Goal: Task Accomplishment & Management: Manage account settings

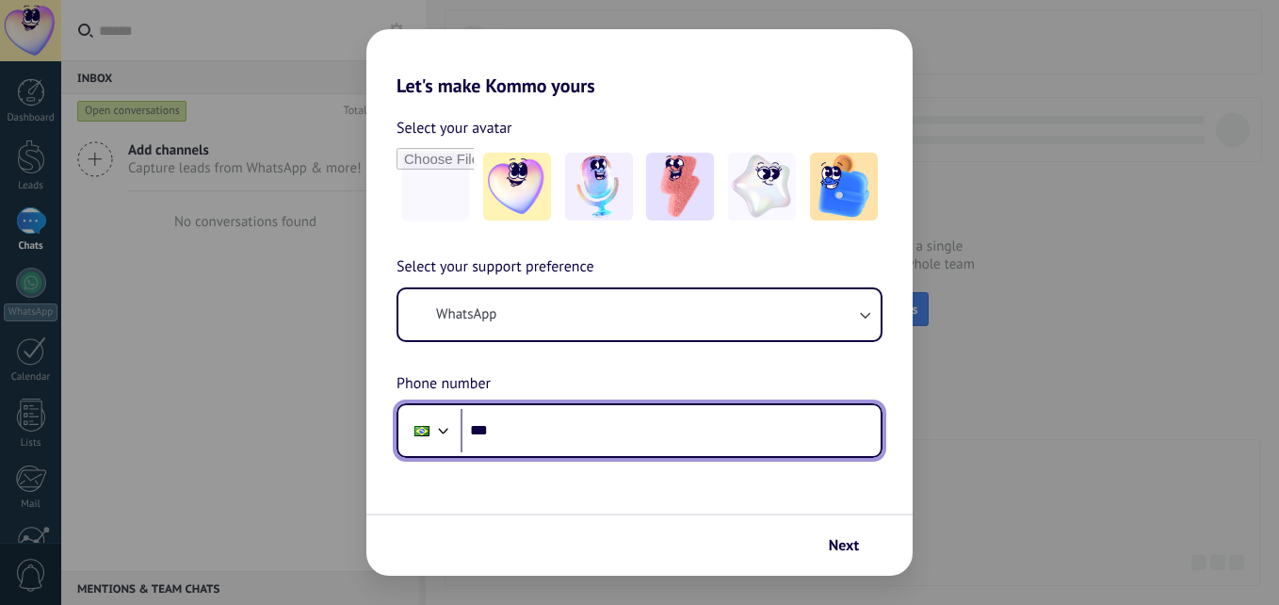
click at [575, 430] on input "***" at bounding box center [671, 430] width 420 height 43
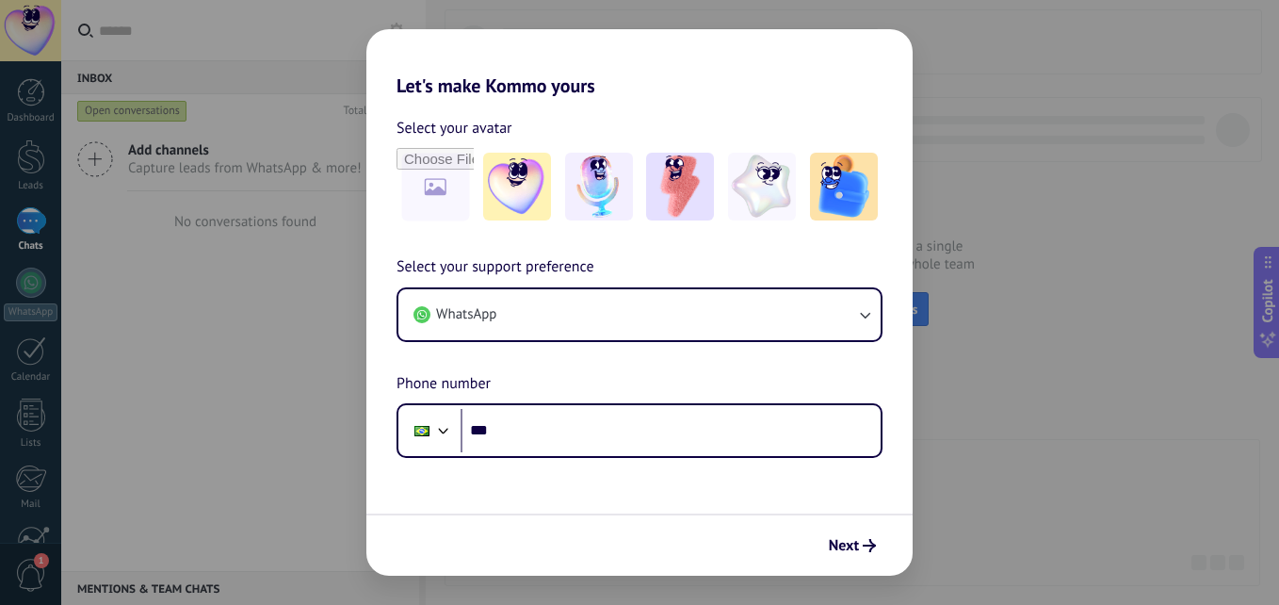
drag, startPoint x: 493, startPoint y: 81, endPoint x: 480, endPoint y: 64, distance: 20.9
click at [493, 77] on h2 "Let's make Kommo yours" at bounding box center [639, 63] width 546 height 68
click at [480, 64] on h2 "Let's make Kommo yours" at bounding box center [639, 63] width 546 height 68
click at [516, 88] on h2 "Let's make Kommo yours" at bounding box center [639, 63] width 546 height 68
drag, startPoint x: 515, startPoint y: 89, endPoint x: 657, endPoint y: 74, distance: 142.9
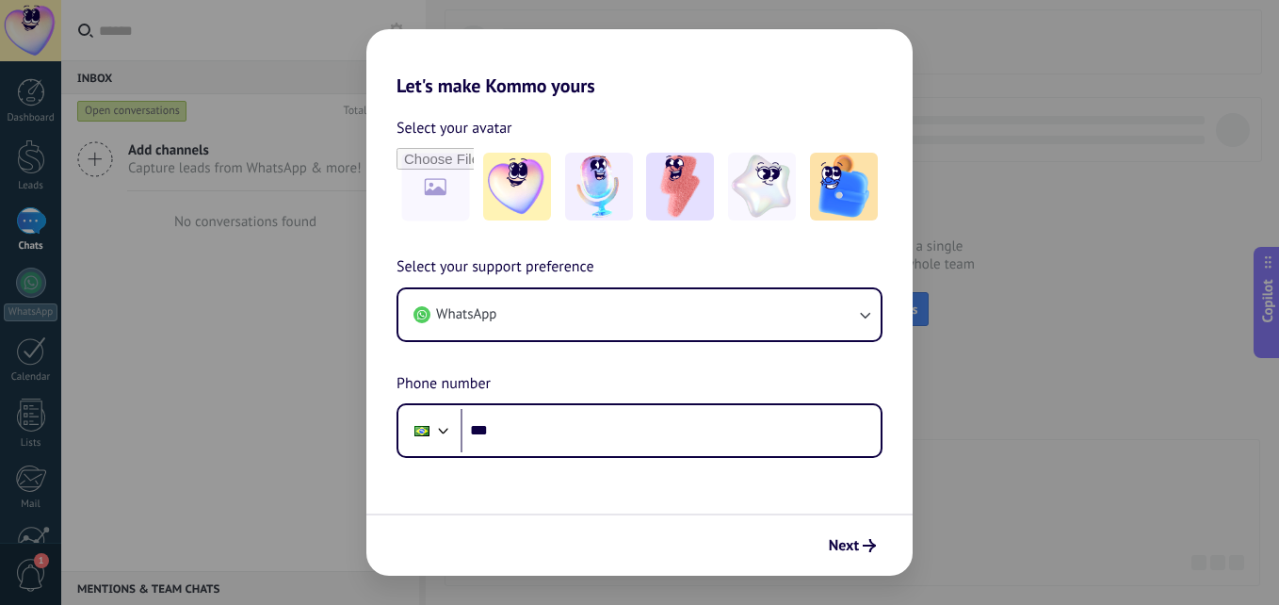
click at [657, 74] on h2 "Let's make Kommo yours" at bounding box center [639, 63] width 546 height 68
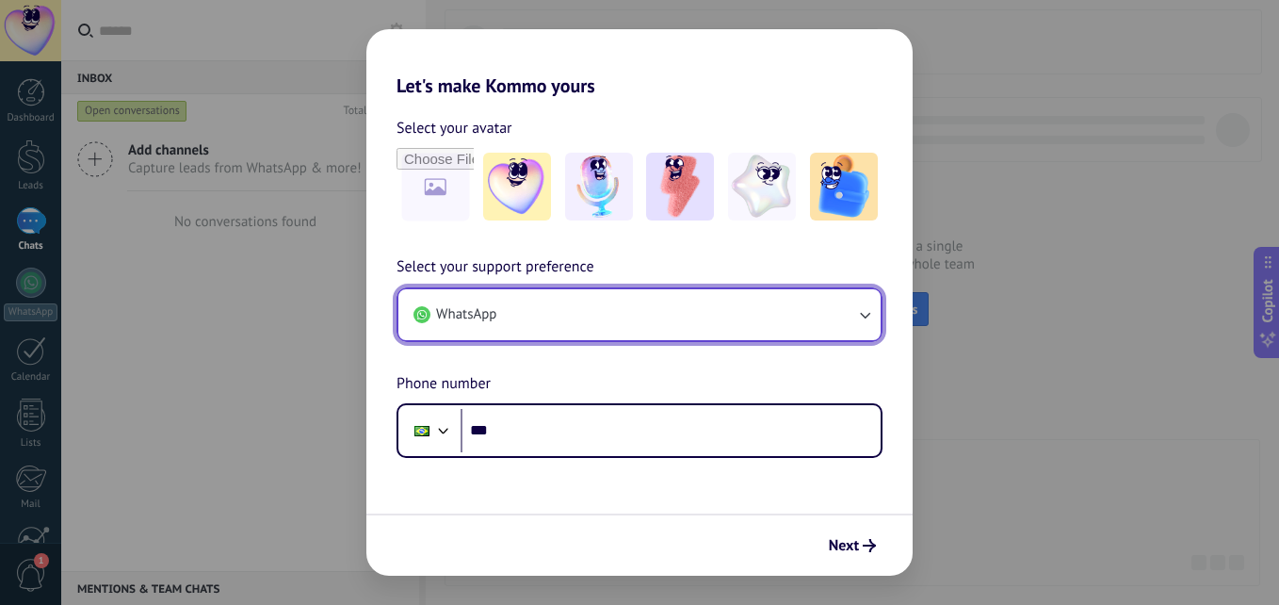
click at [619, 316] on button "WhatsApp" at bounding box center [639, 314] width 482 height 51
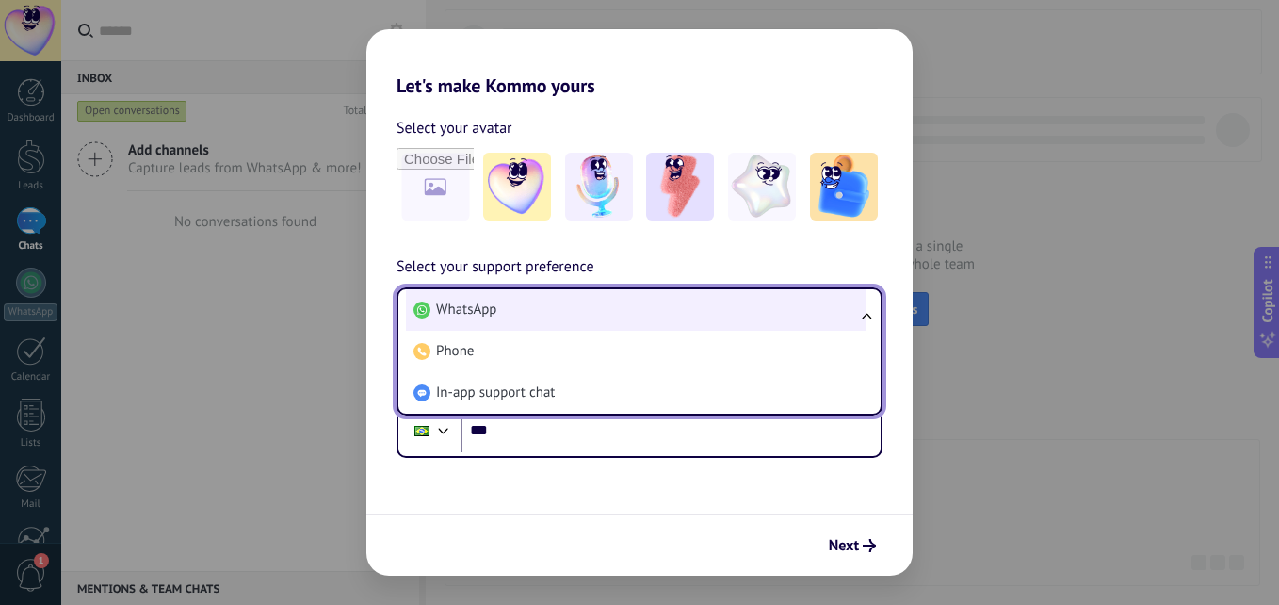
click at [621, 316] on li "WhatsApp" at bounding box center [636, 309] width 460 height 41
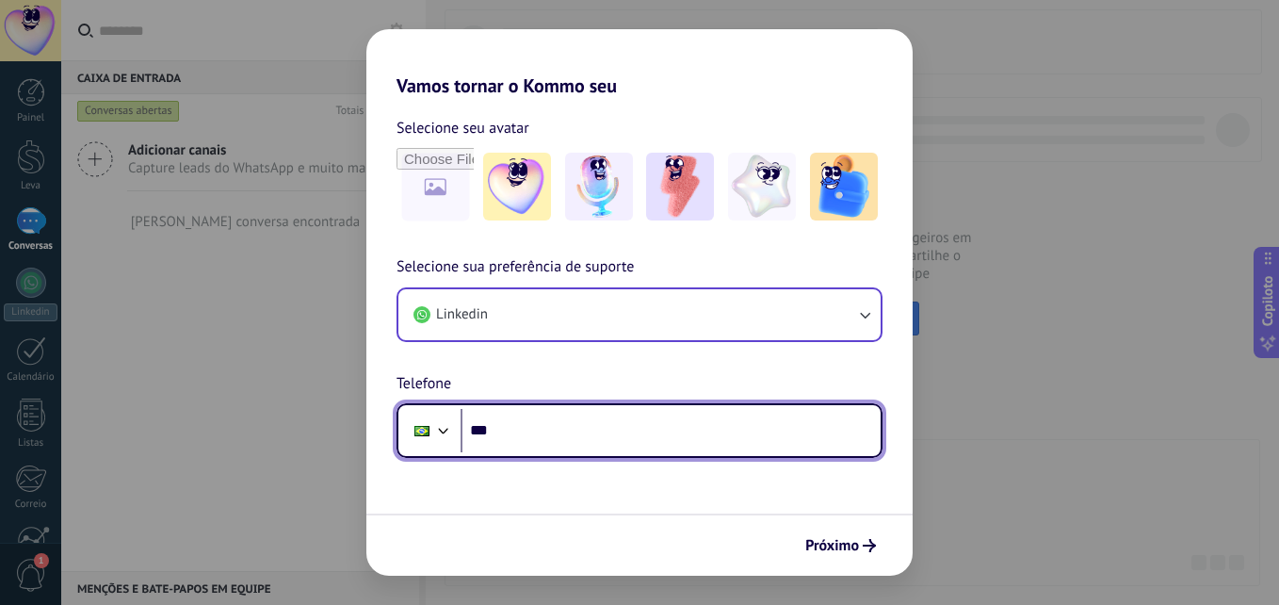
click at [578, 428] on input "***" at bounding box center [671, 430] width 420 height 43
type input "**********"
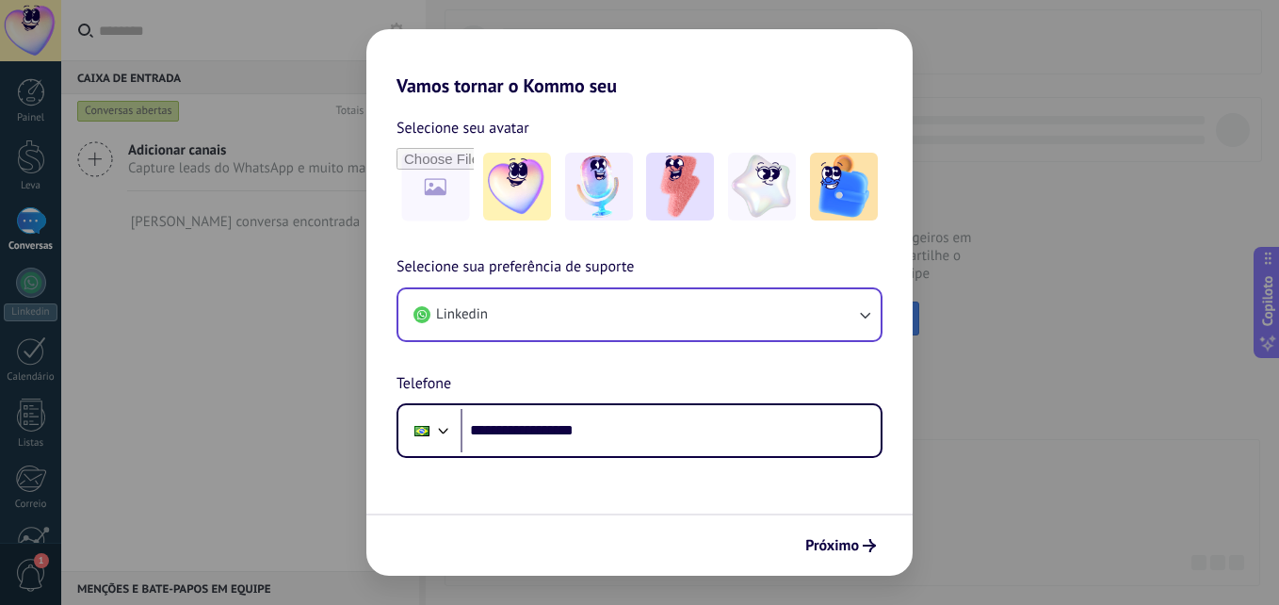
click at [826, 547] on span "Próximo" at bounding box center [832, 545] width 54 height 13
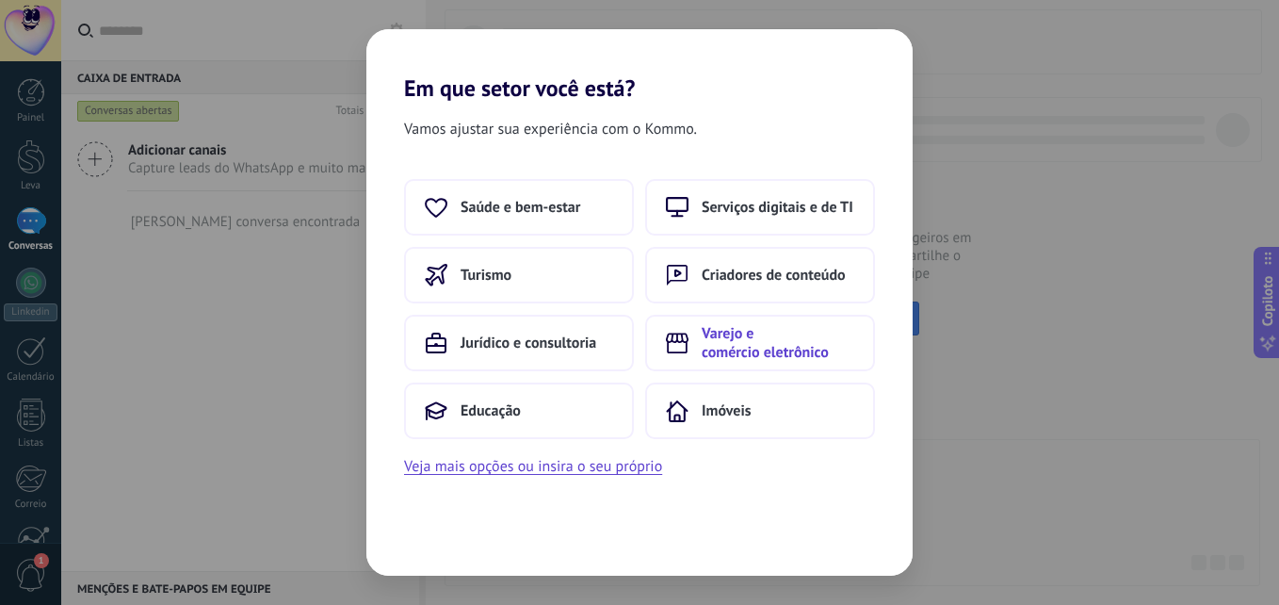
click at [767, 353] on span "Varejo e comércio eletrônico" at bounding box center [778, 343] width 153 height 38
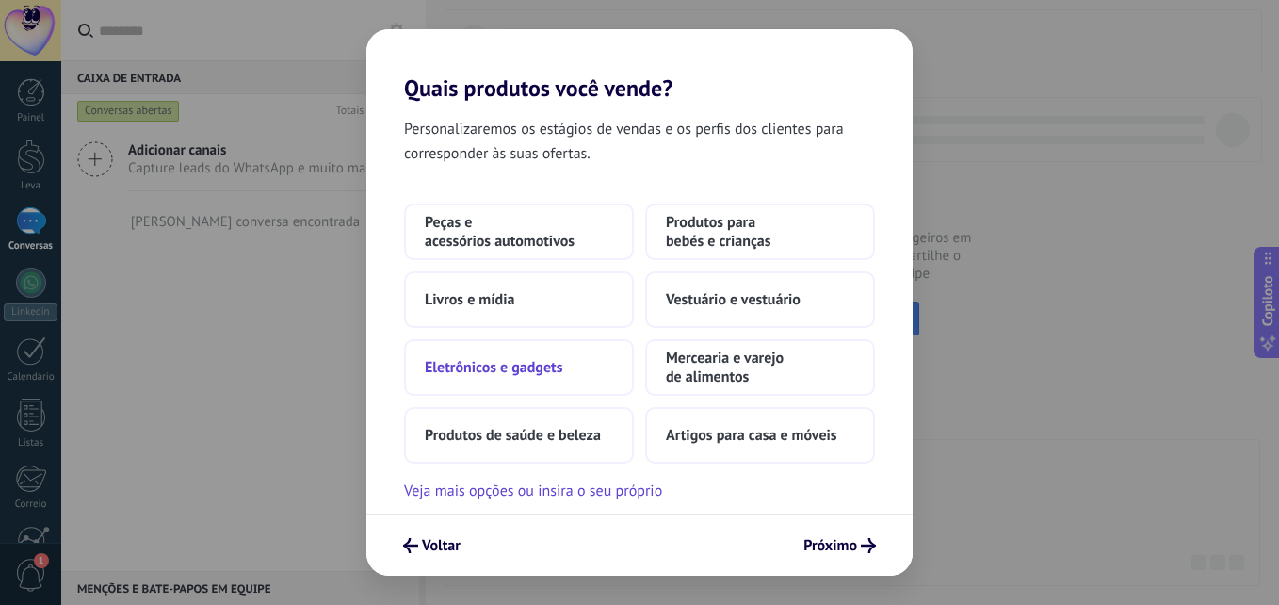
click at [572, 387] on button "Eletrônicos e gadgets" at bounding box center [519, 367] width 230 height 57
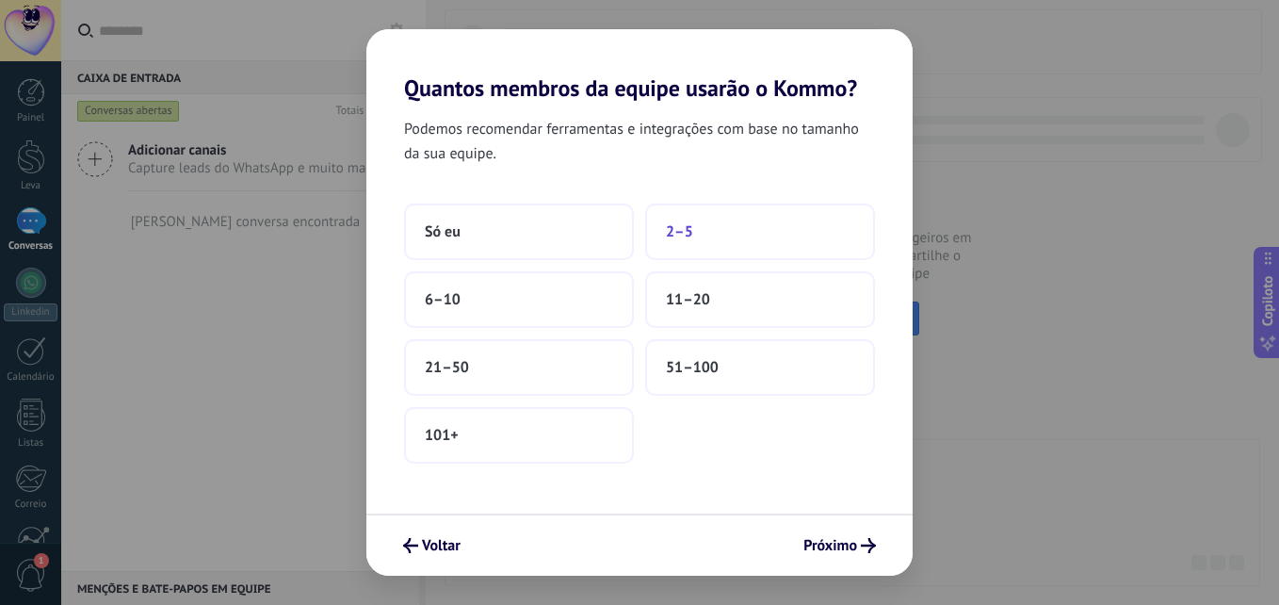
click at [704, 239] on button "2–5" at bounding box center [760, 231] width 230 height 57
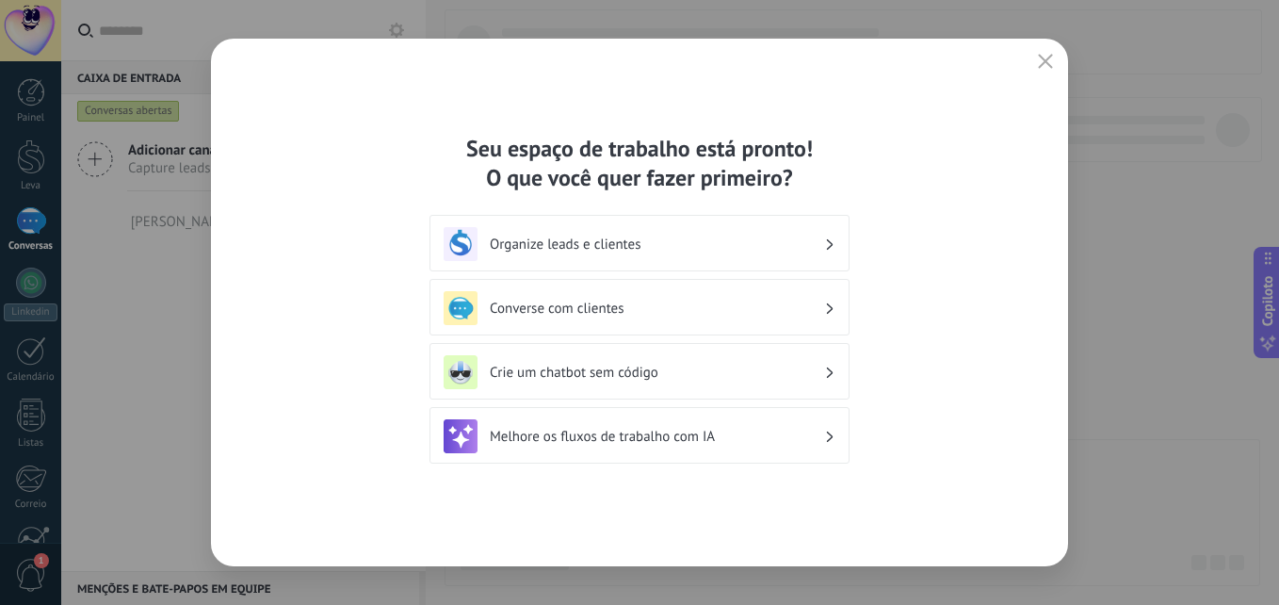
click at [746, 249] on h3 "Organize leads e clientes" at bounding box center [657, 244] width 334 height 18
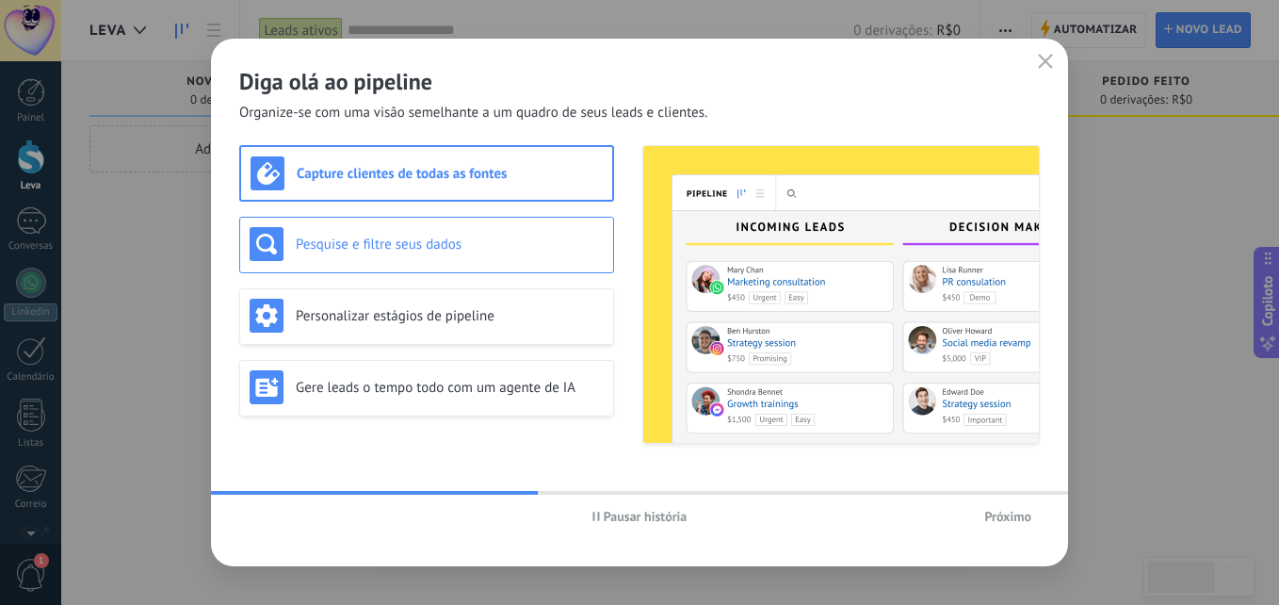
click at [490, 257] on div "Pesquise e filtre seus dados" at bounding box center [427, 244] width 354 height 34
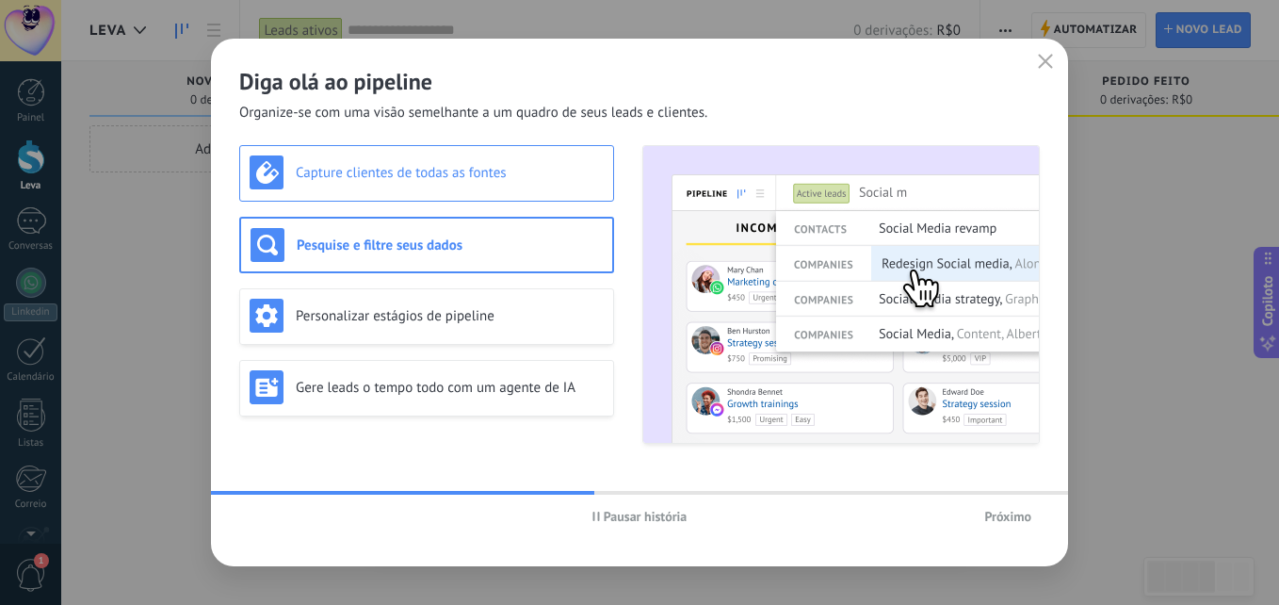
click at [477, 191] on div "Capture clientes de todas as fontes" at bounding box center [426, 173] width 375 height 57
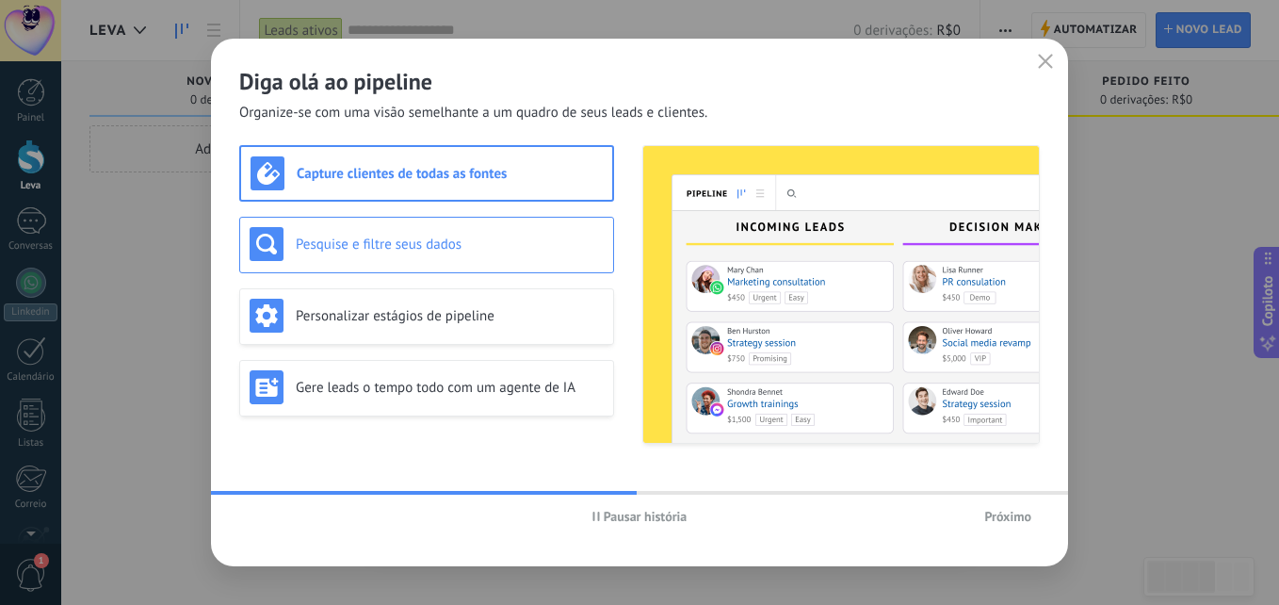
click at [494, 226] on div "Pesquise e filtre seus dados" at bounding box center [426, 245] width 375 height 57
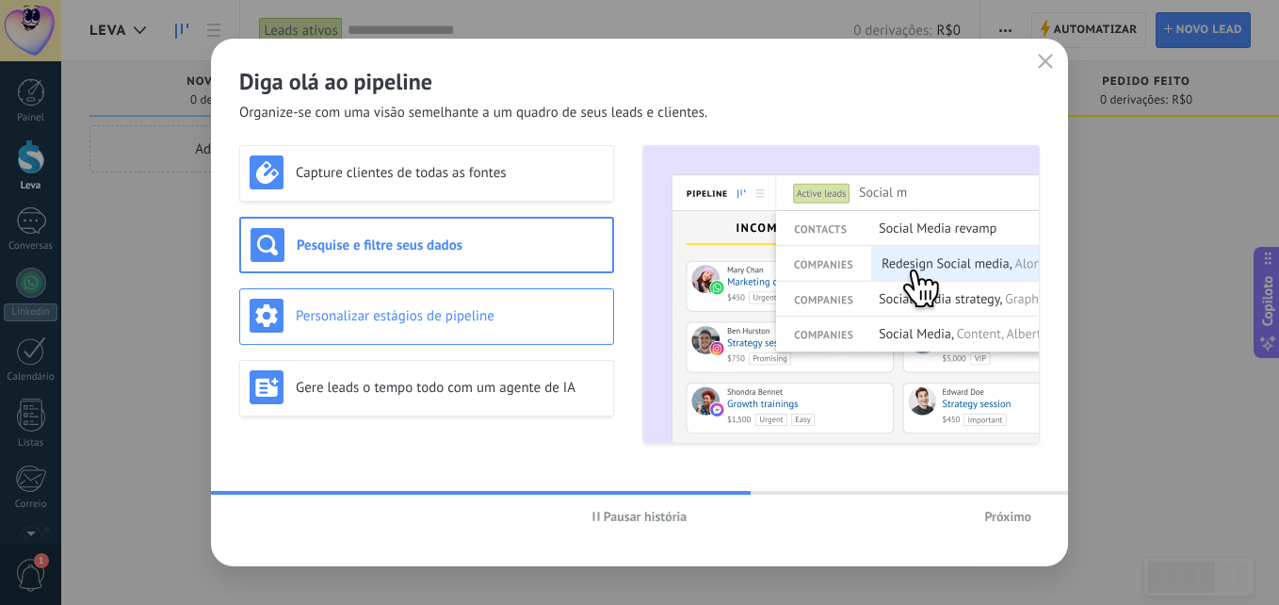
click at [505, 307] on h3 "Personalizar estágios de pipeline" at bounding box center [450, 316] width 308 height 18
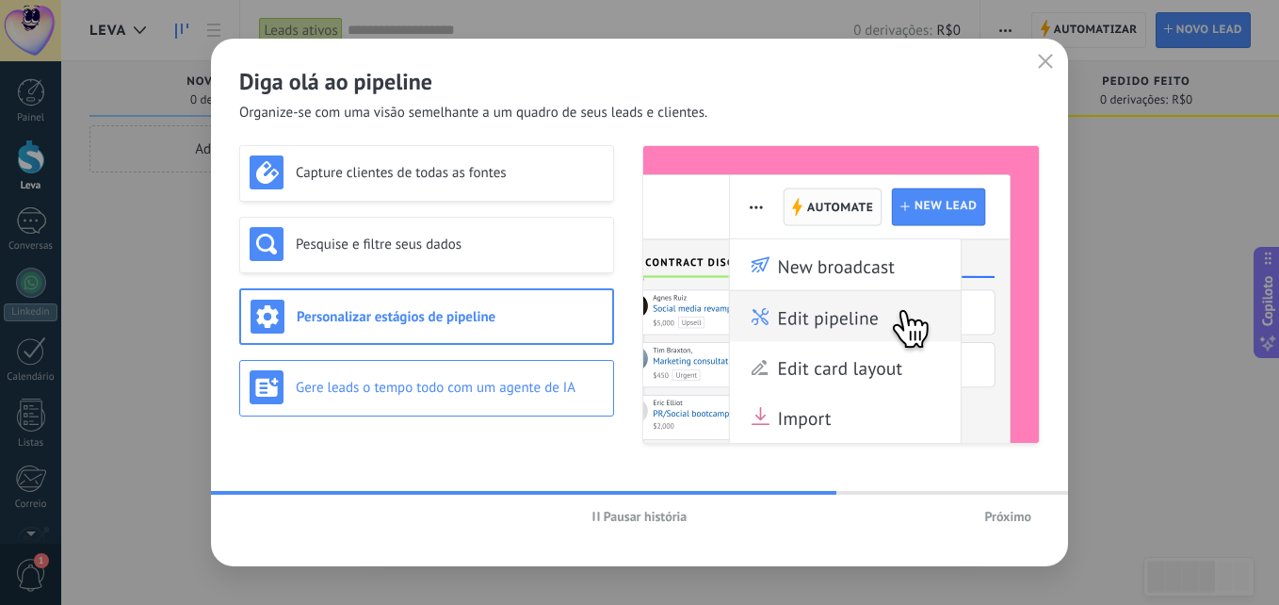
click at [474, 371] on div "Gere leads o tempo todo com um agente de IA" at bounding box center [427, 387] width 354 height 34
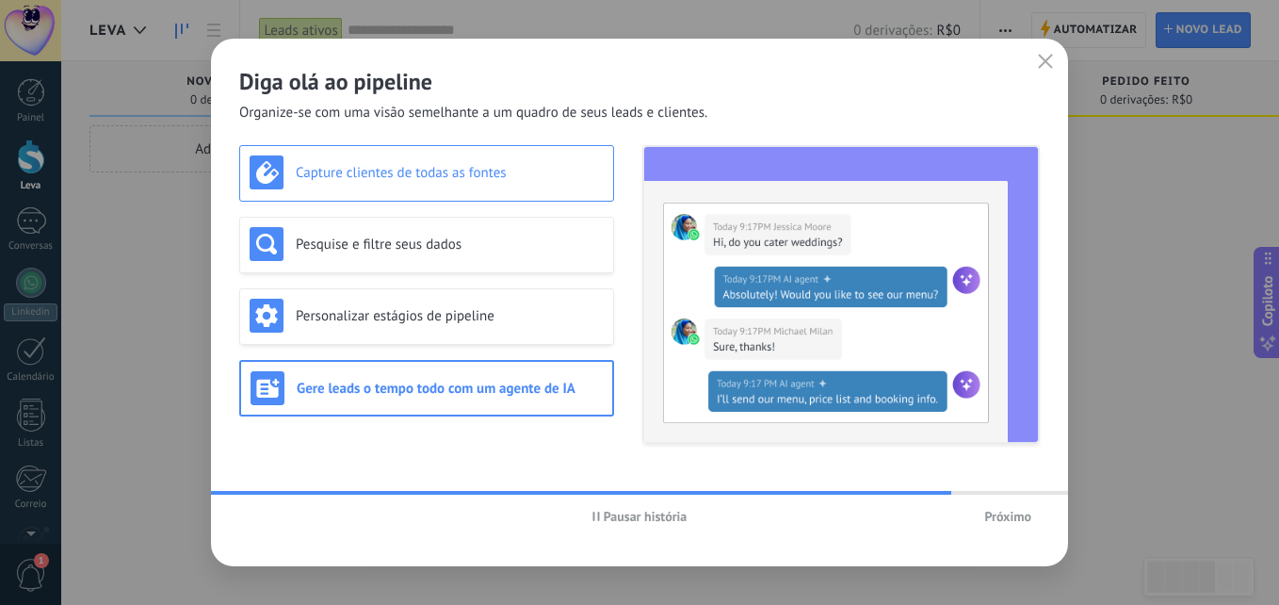
click at [463, 173] on h3 "Capture clientes de todas as fontes" at bounding box center [450, 173] width 308 height 18
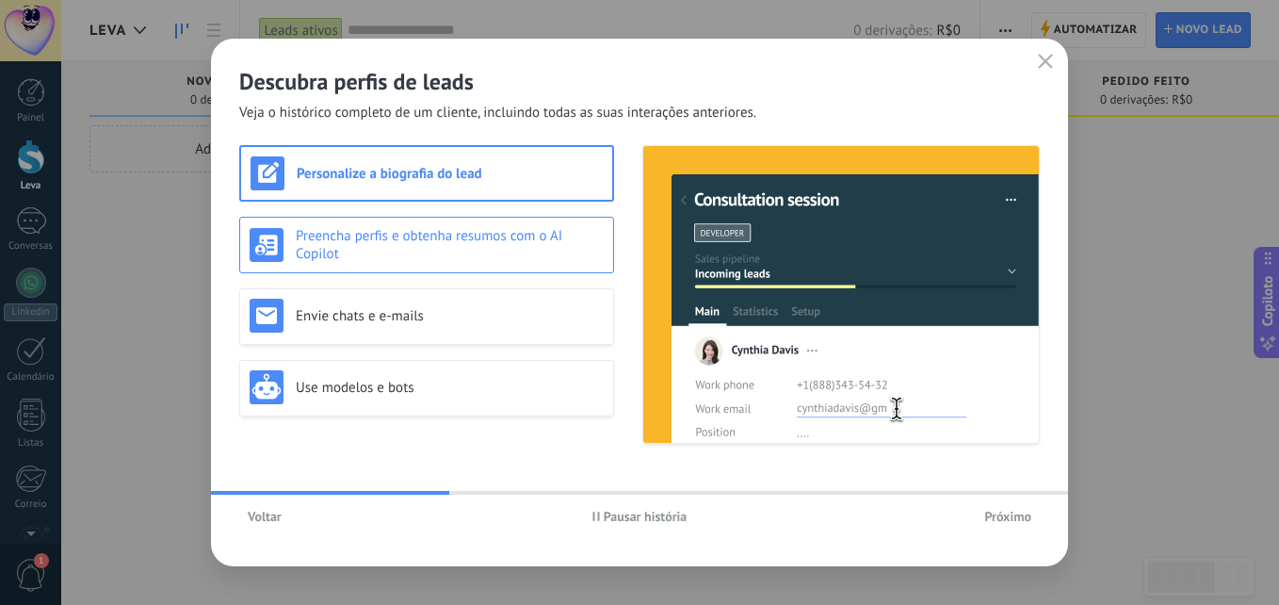
click at [499, 238] on h3 "Preencha perfis e obtenha resumos com o AI Copilot" at bounding box center [450, 245] width 308 height 36
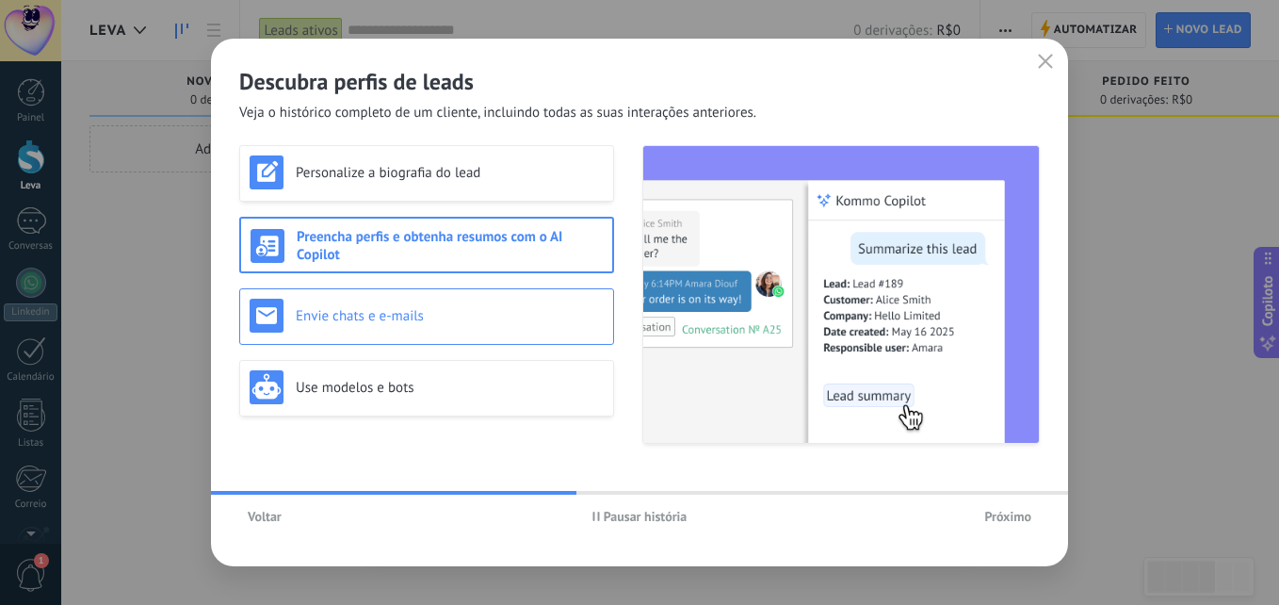
click at [528, 322] on h3 "Envie chats e e-mails" at bounding box center [450, 316] width 308 height 18
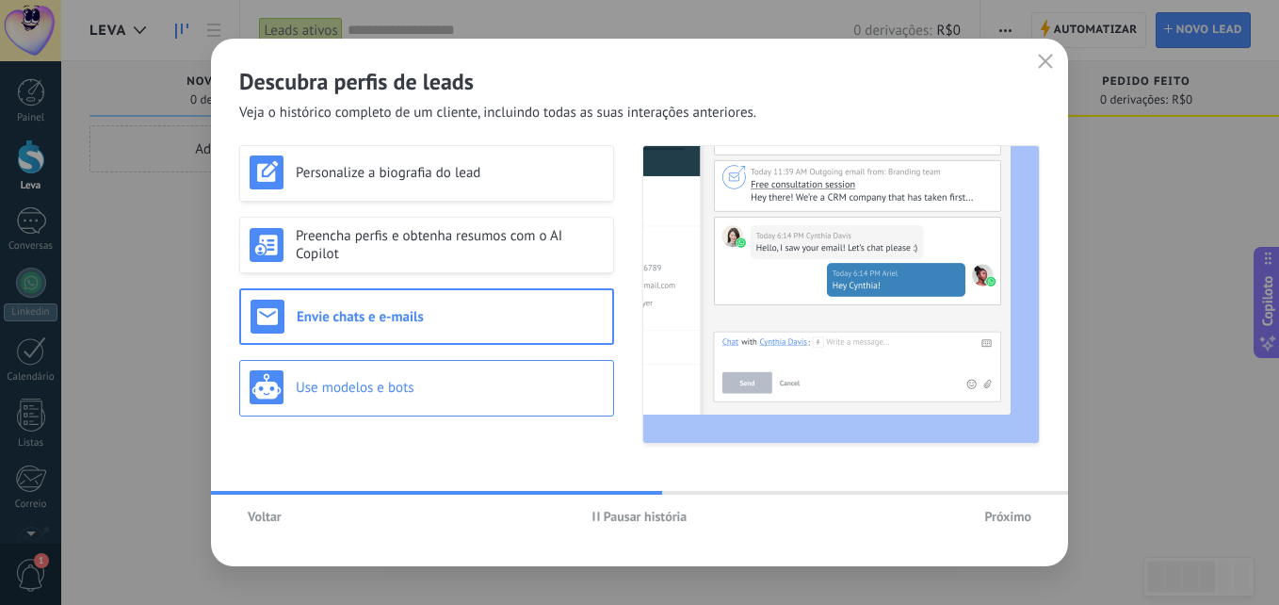
click at [539, 388] on h3 "Use modelos e bots" at bounding box center [450, 388] width 308 height 18
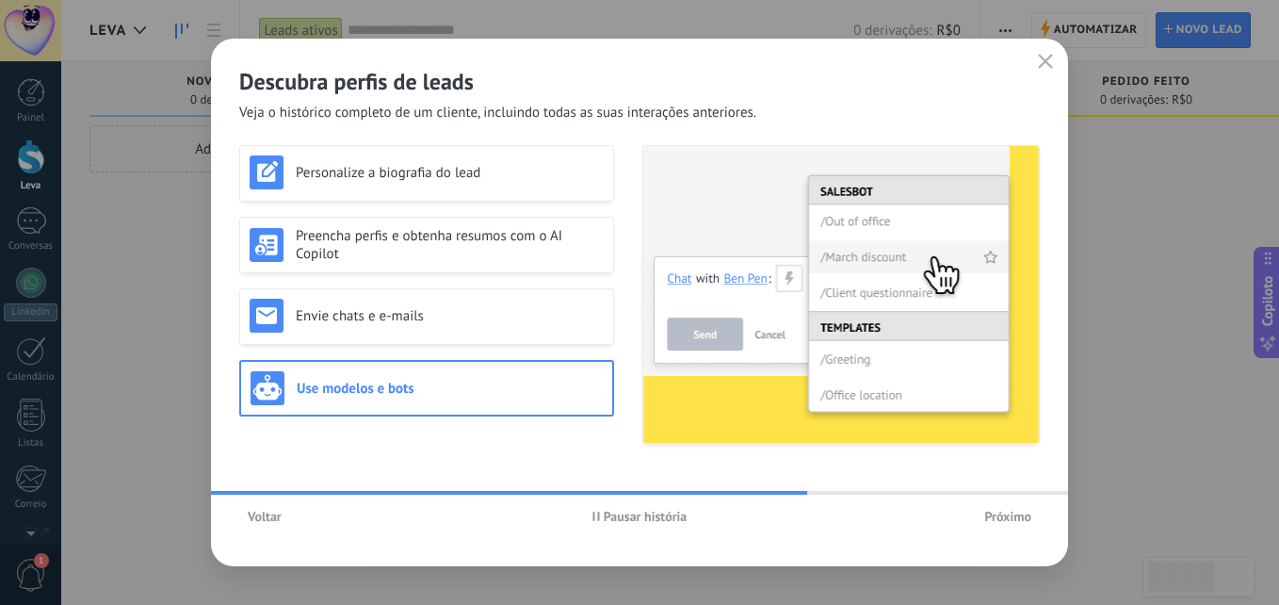
click at [1002, 517] on span "Próximo" at bounding box center [1007, 516] width 47 height 13
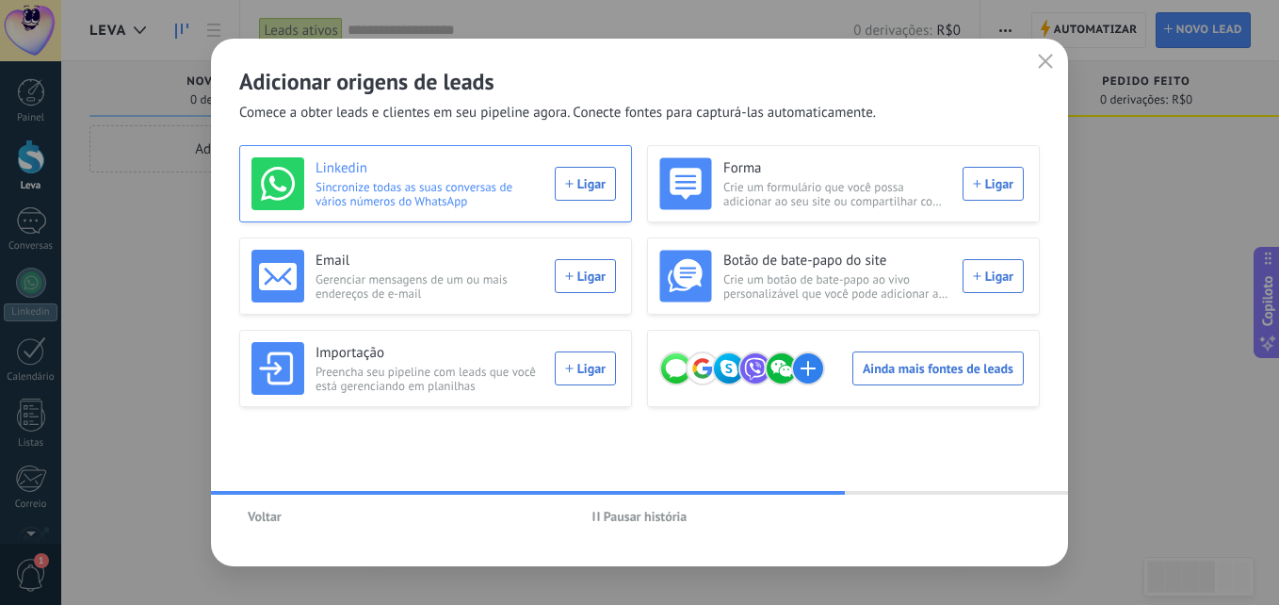
click at [584, 181] on div "Linkedin Sincronize todas as suas conversas de vários números do WhatsApp Ligar" at bounding box center [433, 183] width 365 height 53
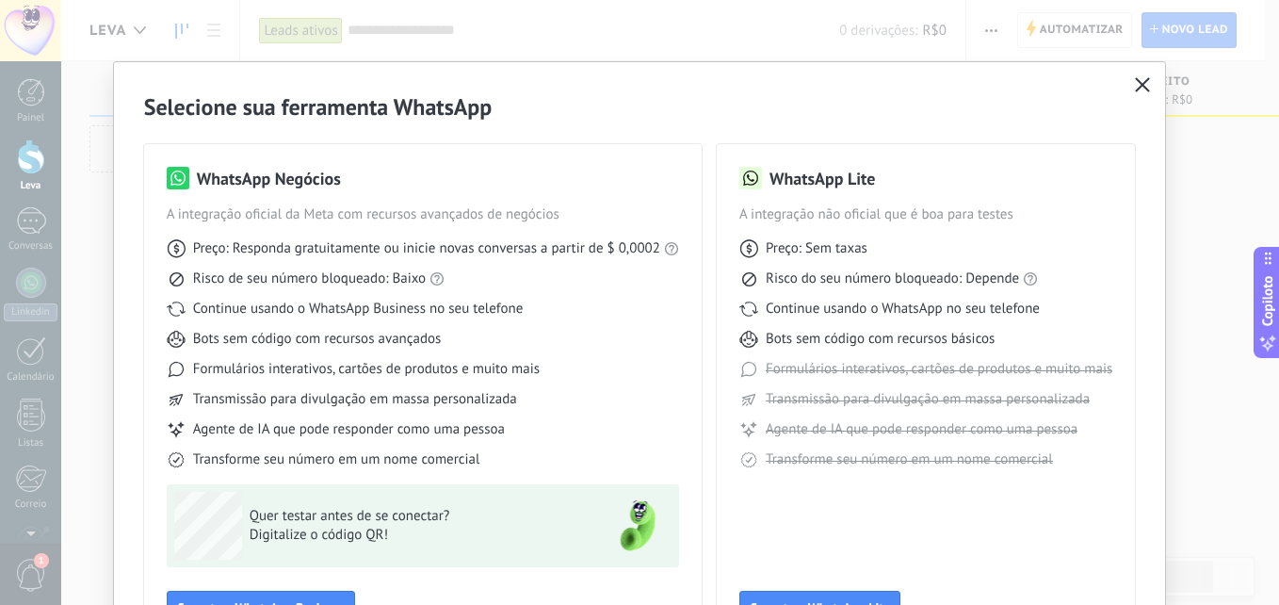
click at [1131, 94] on button "button" at bounding box center [1142, 86] width 24 height 26
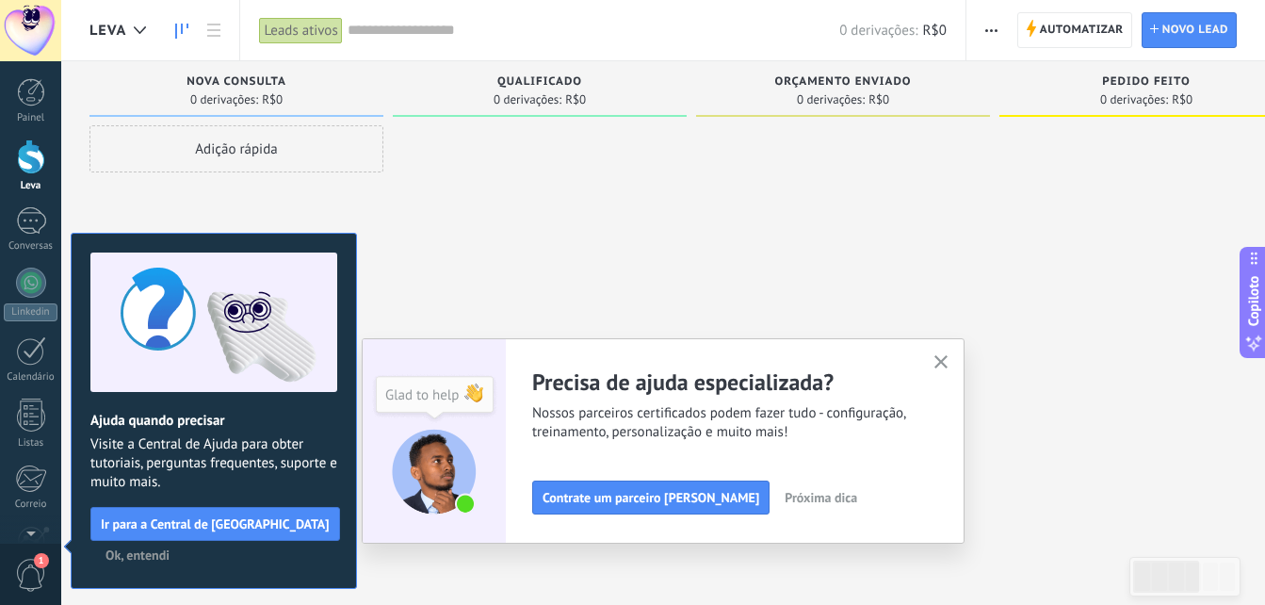
click at [155, 556] on span "Ok, entendi" at bounding box center [137, 554] width 64 height 13
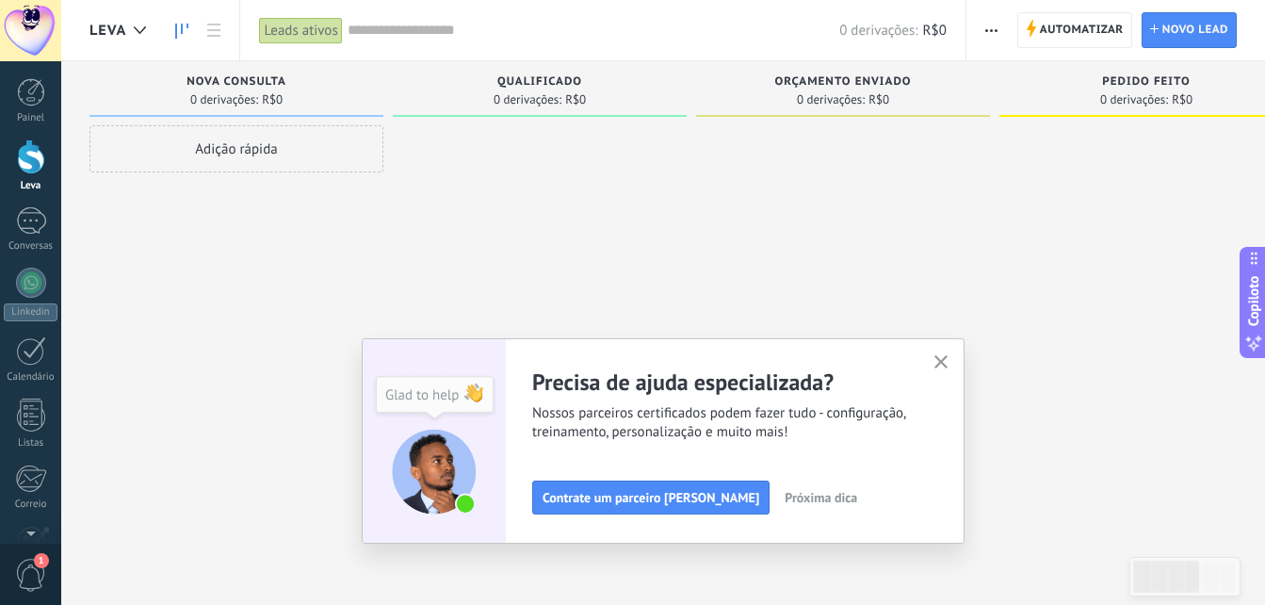
click at [948, 361] on use "button" at bounding box center [941, 362] width 14 height 14
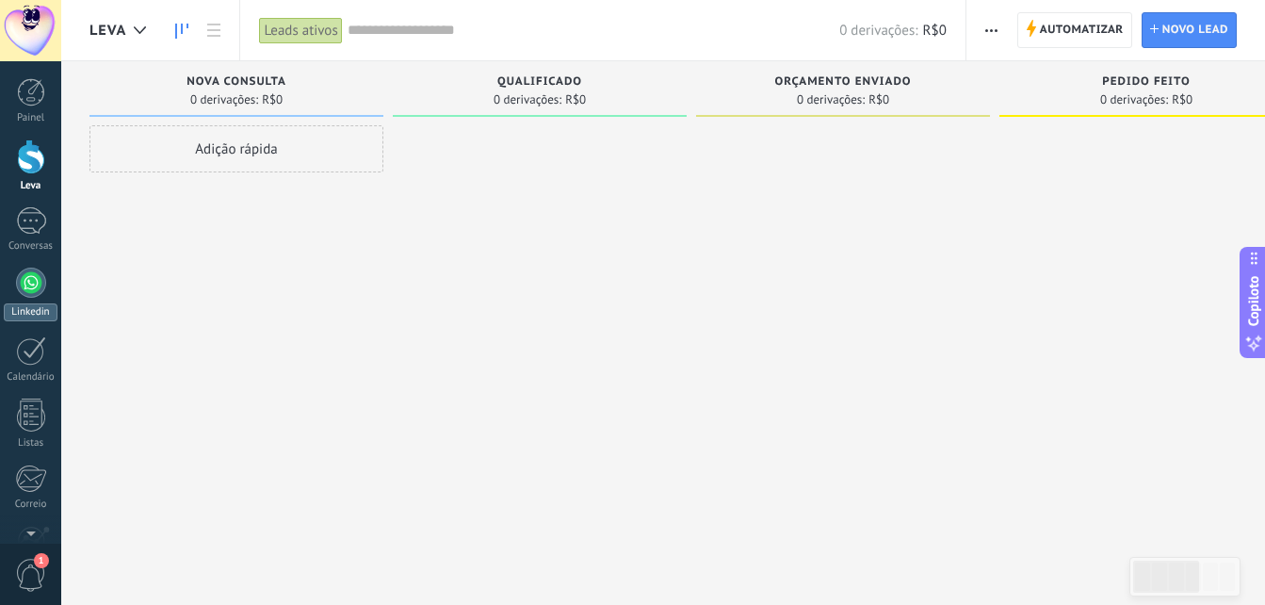
click at [36, 296] on div at bounding box center [31, 282] width 30 height 30
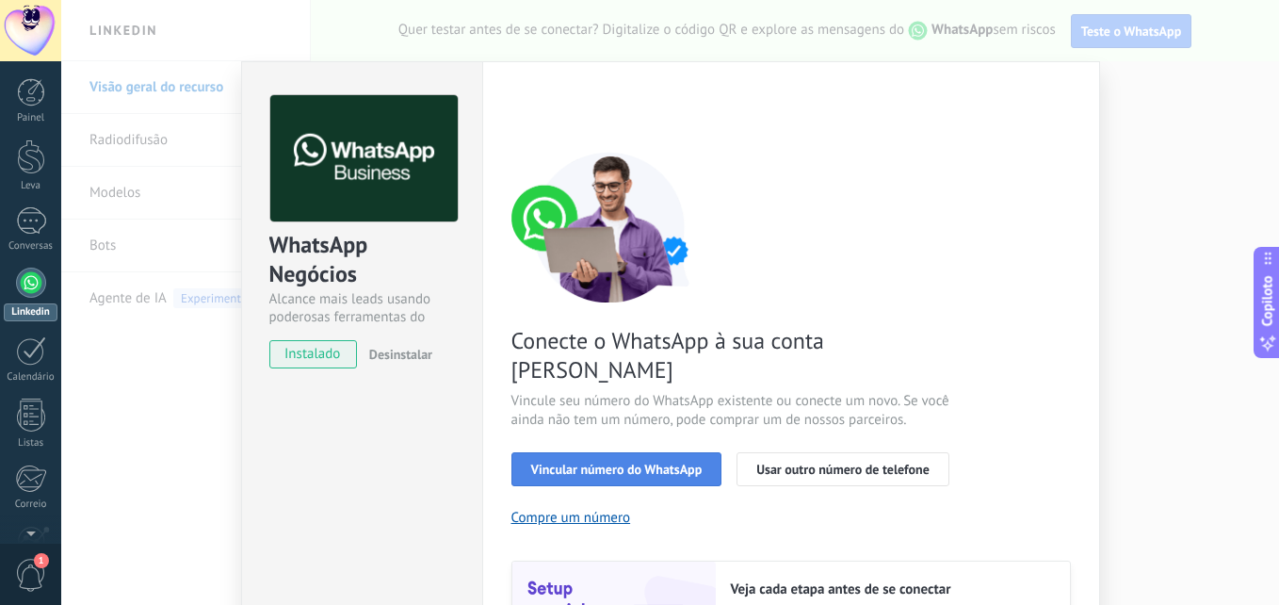
click at [592, 462] on span "Vincular número do WhatsApp" at bounding box center [616, 468] width 171 height 13
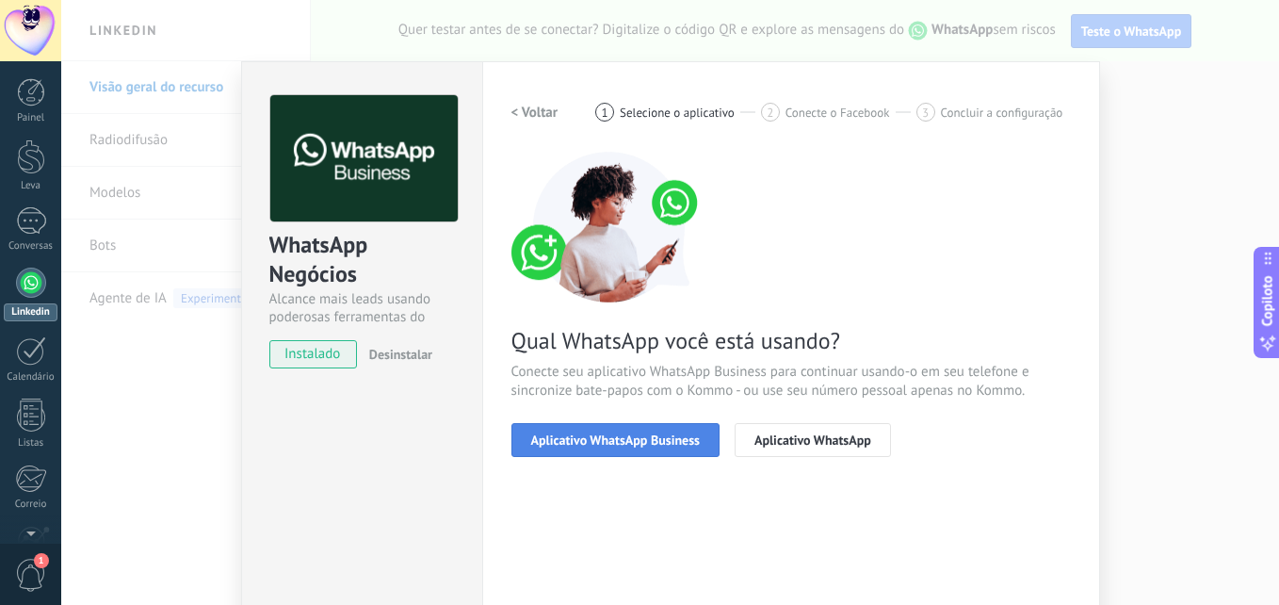
click at [585, 440] on span "Aplicativo WhatsApp Business" at bounding box center [615, 439] width 169 height 13
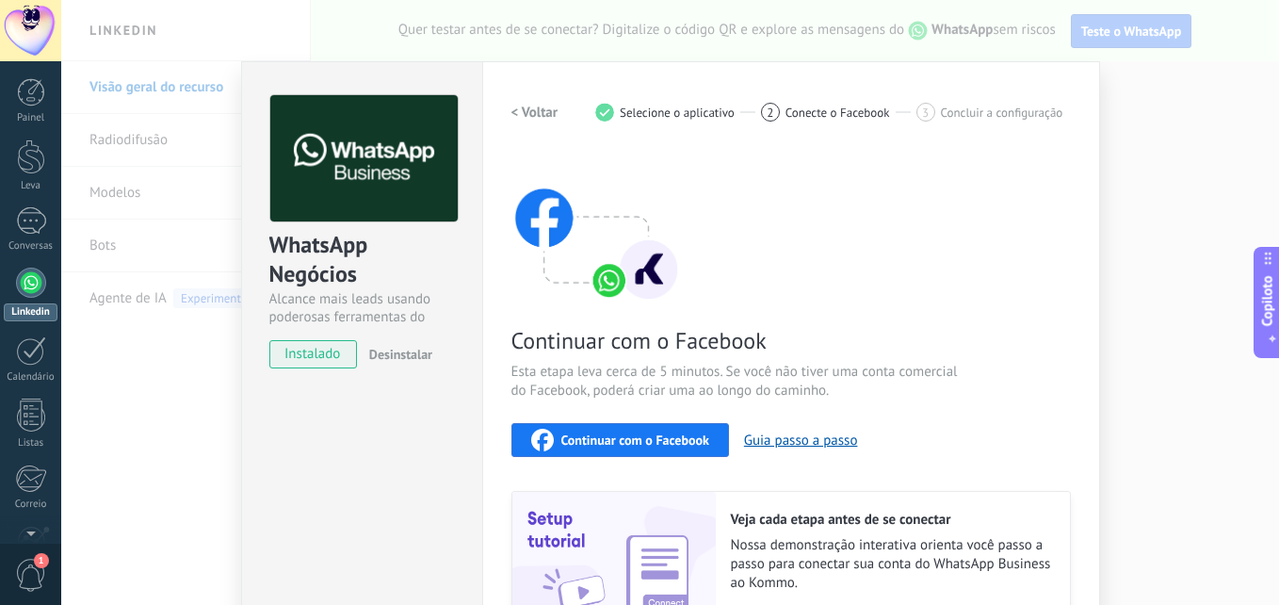
click at [530, 105] on h2 "< Voltar" at bounding box center [534, 113] width 47 height 18
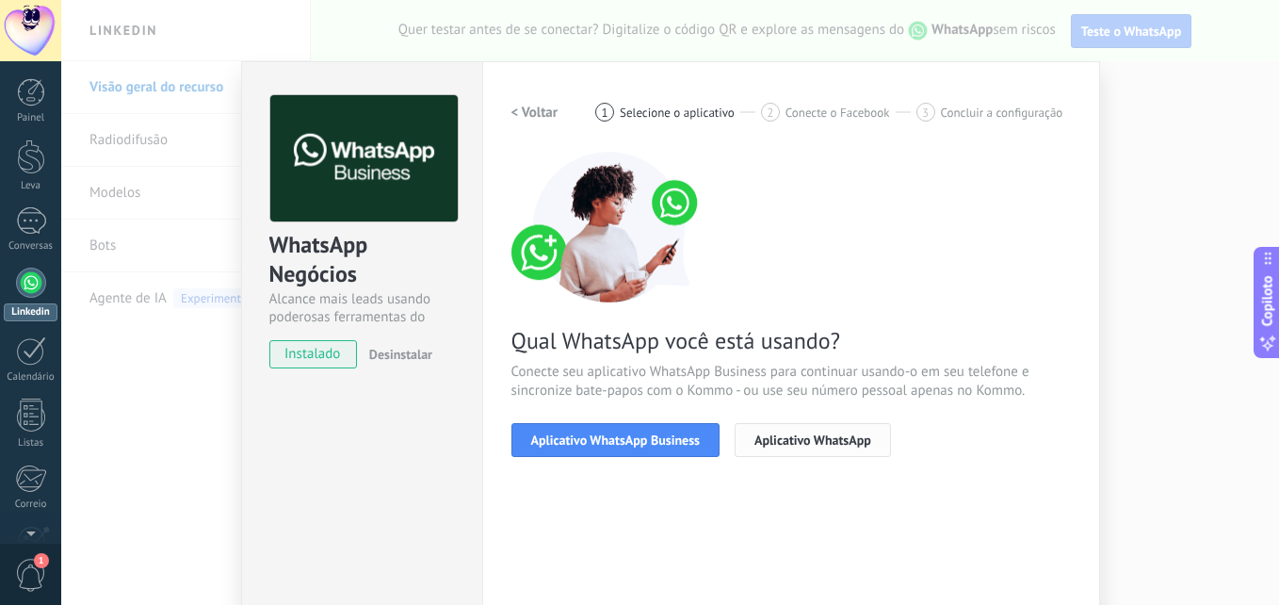
click at [794, 439] on span "Aplicativo WhatsApp" at bounding box center [812, 439] width 117 height 13
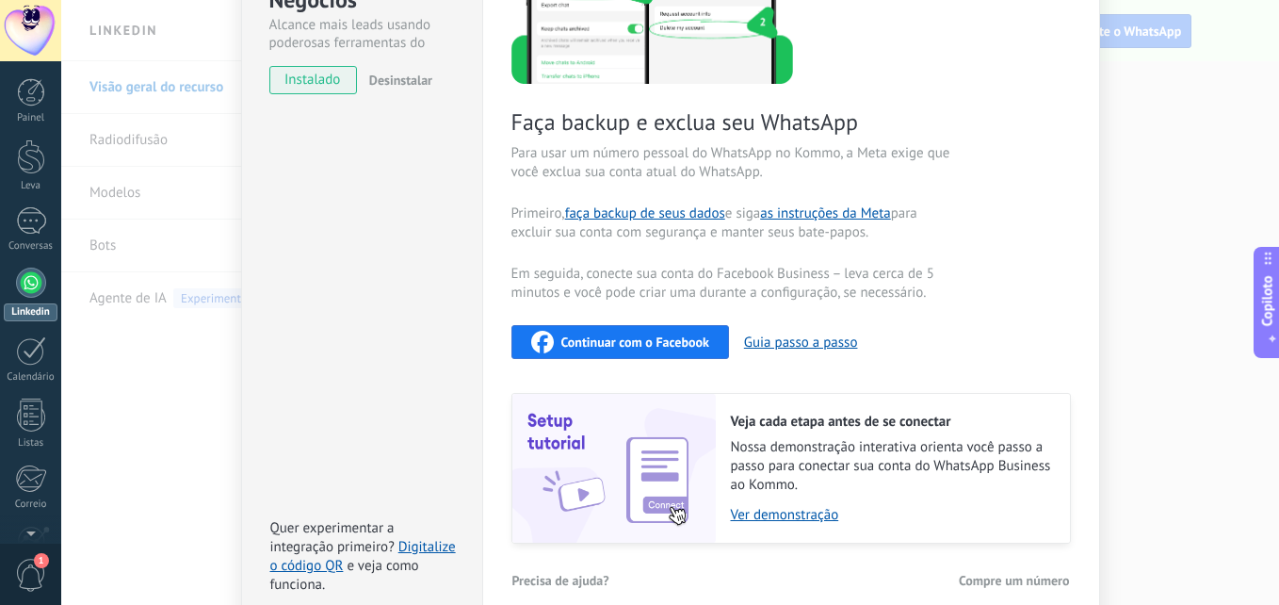
scroll to position [273, 0]
click at [335, 84] on span "Instalado" at bounding box center [313, 81] width 86 height 28
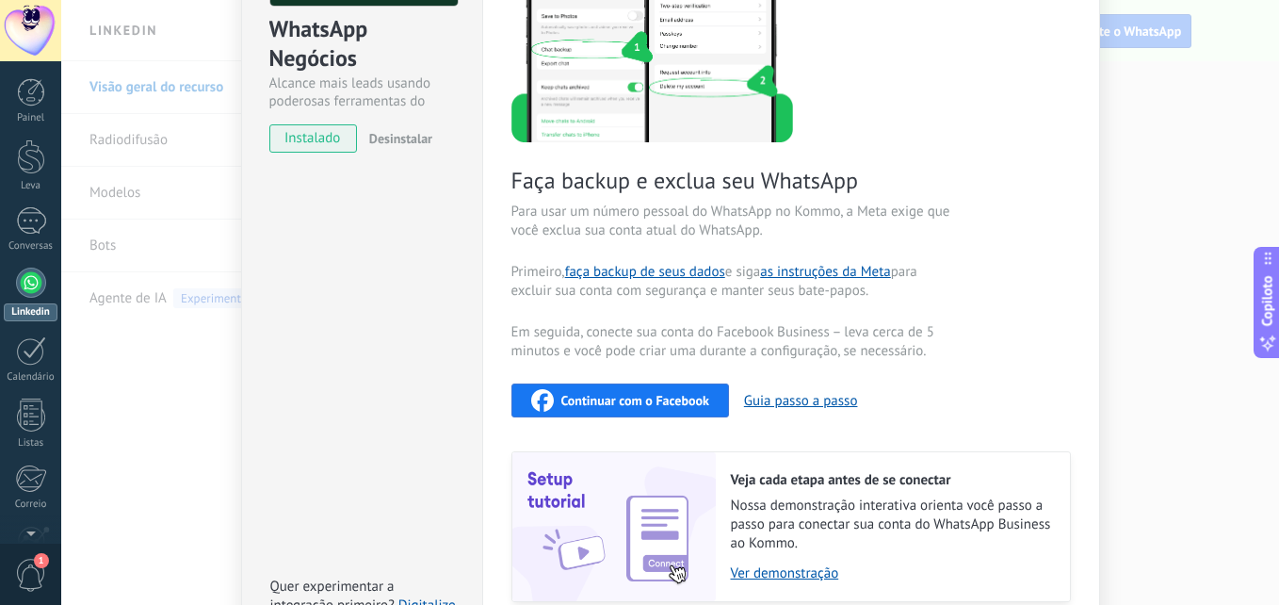
scroll to position [0, 0]
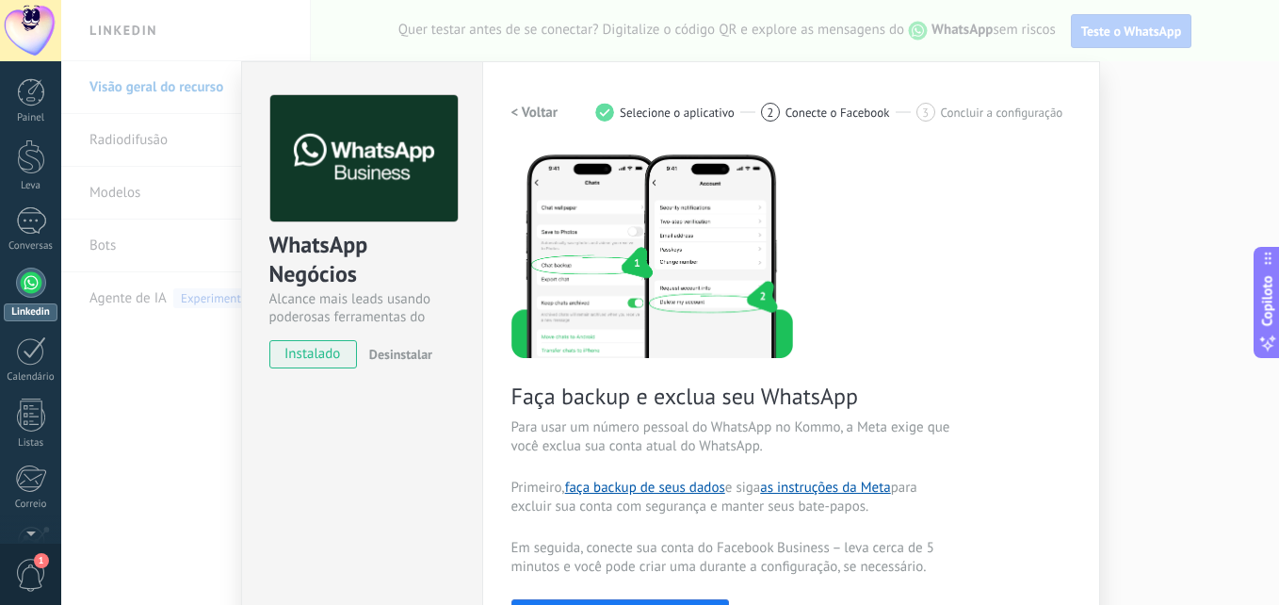
click at [511, 107] on h2 "< Voltar" at bounding box center [534, 113] width 47 height 18
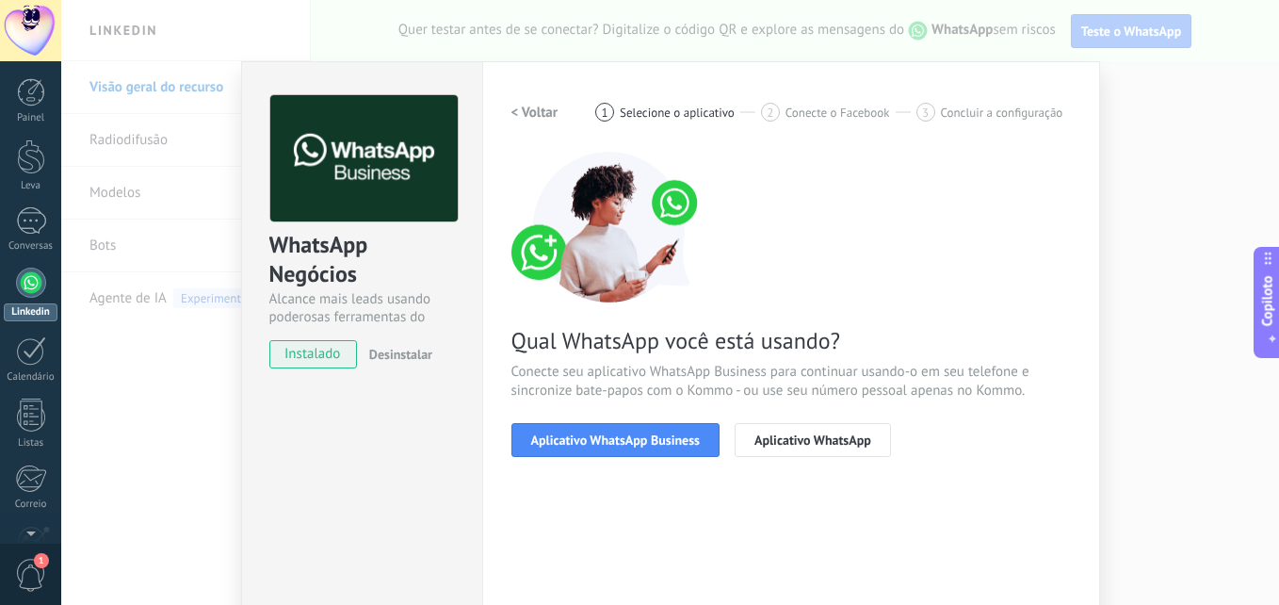
click at [517, 124] on button "< Voltar" at bounding box center [534, 112] width 47 height 34
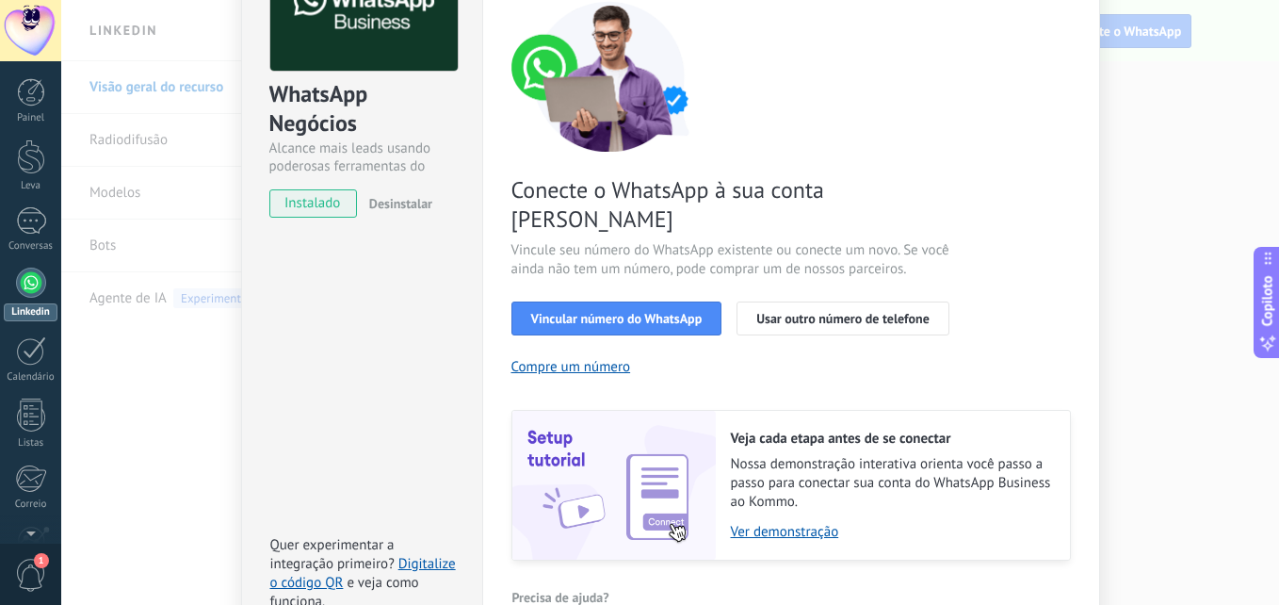
scroll to position [188, 0]
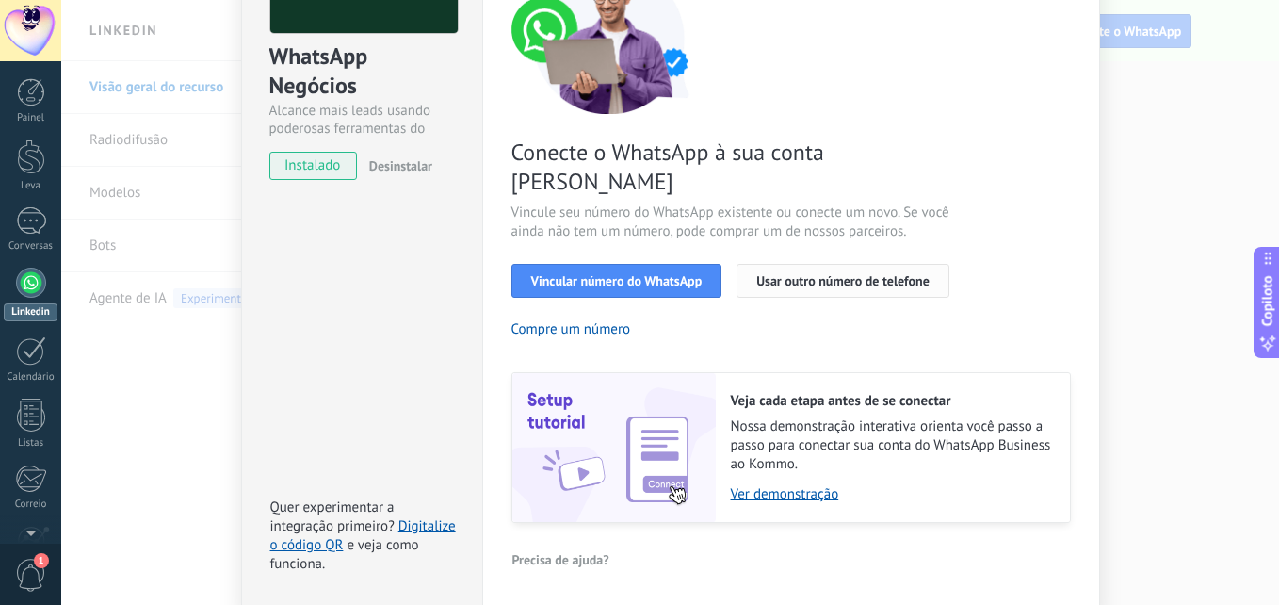
click at [760, 274] on span "Usar outro número de telefone" at bounding box center [842, 280] width 173 height 13
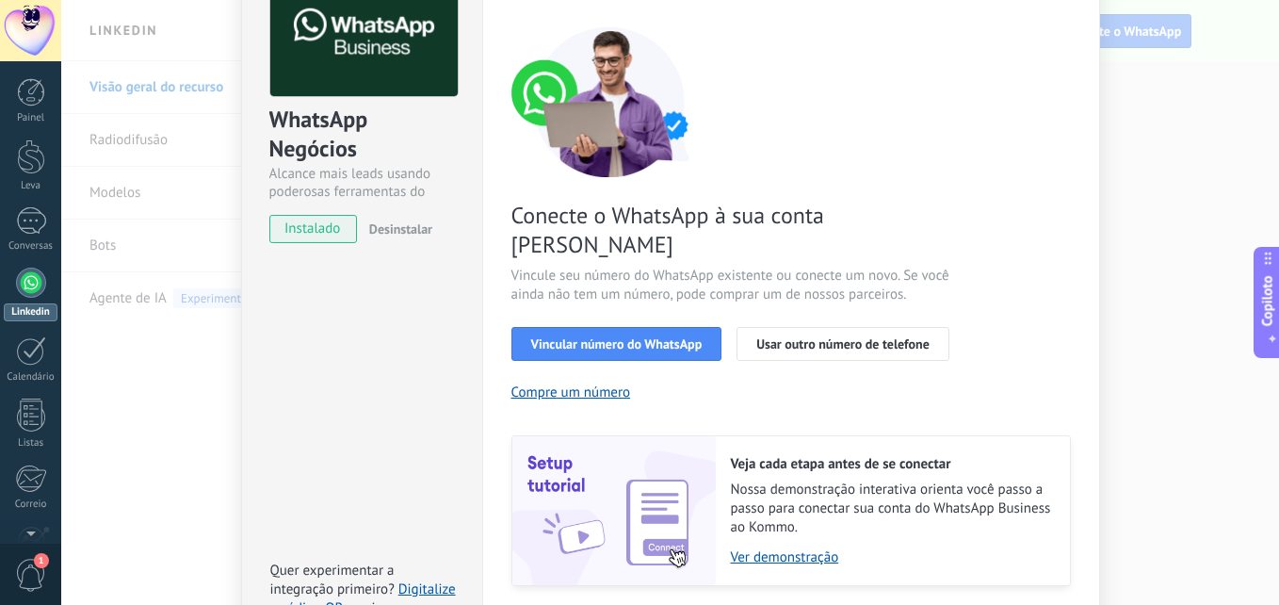
scroll to position [0, 0]
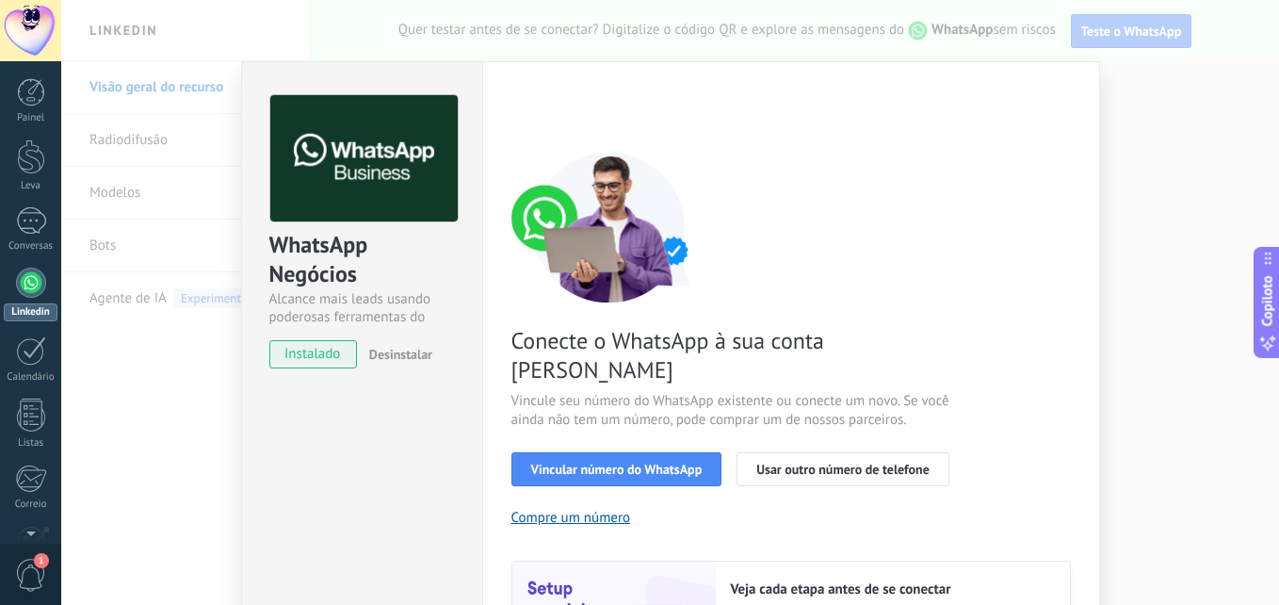
click at [1199, 143] on div "WhatsApp Negócios Alcance mais leads usando poderosas ferramentas do WhatsApp I…" at bounding box center [670, 302] width 1218 height 605
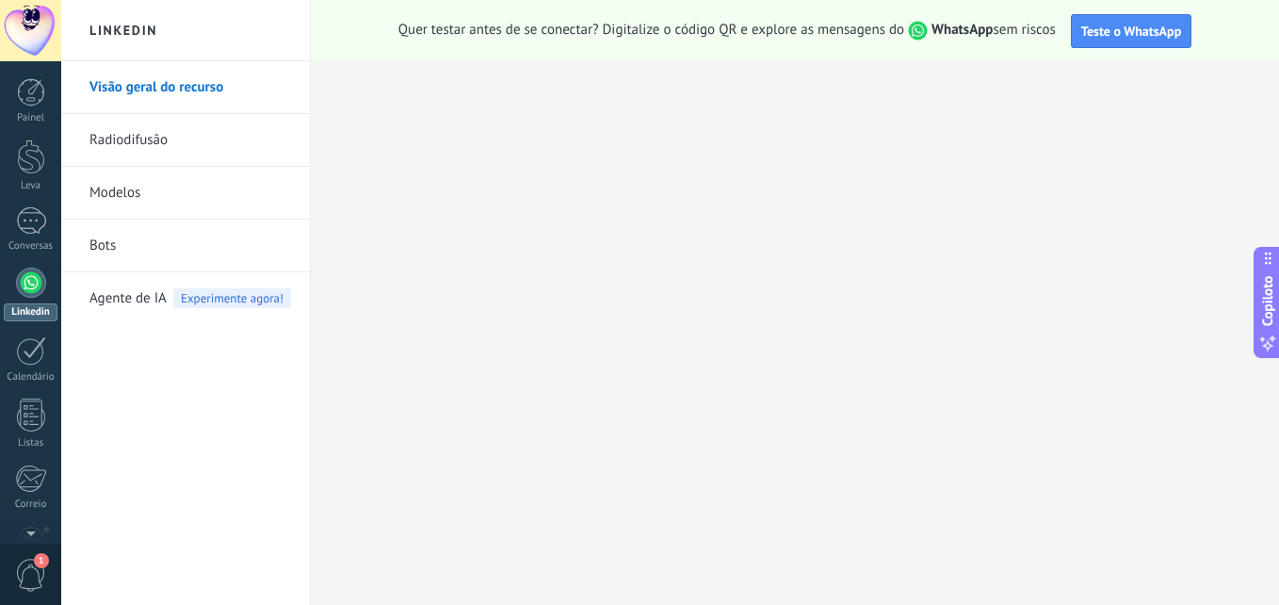
click at [16, 26] on div at bounding box center [30, 30] width 61 height 61
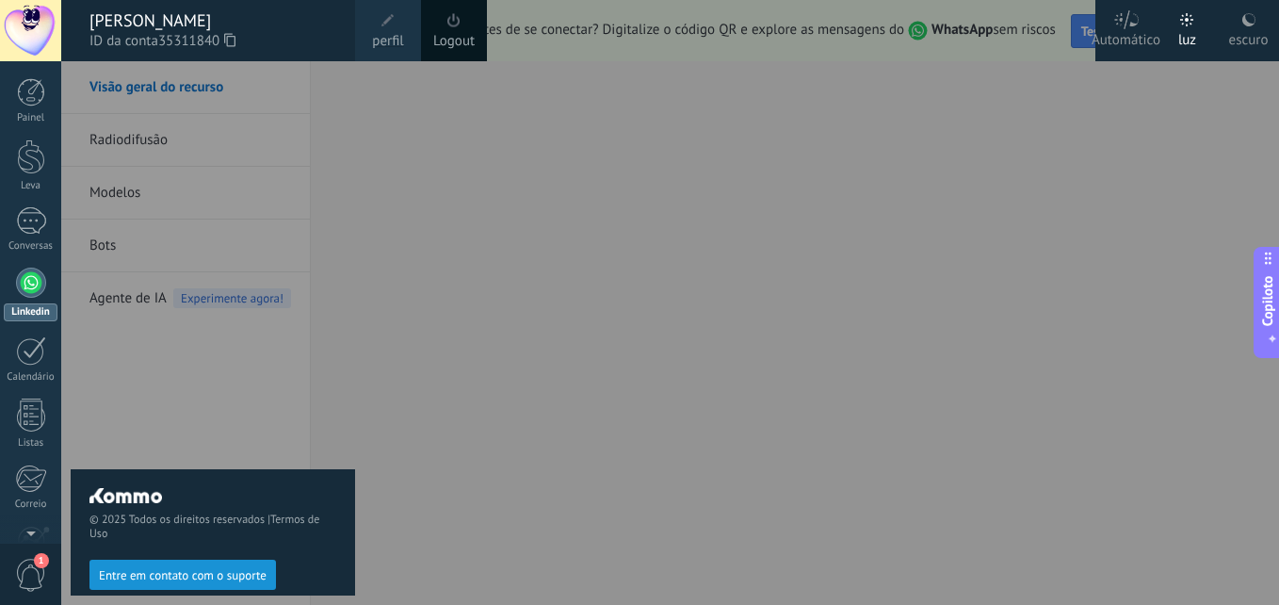
click at [405, 47] on link "perfil" at bounding box center [388, 30] width 66 height 61
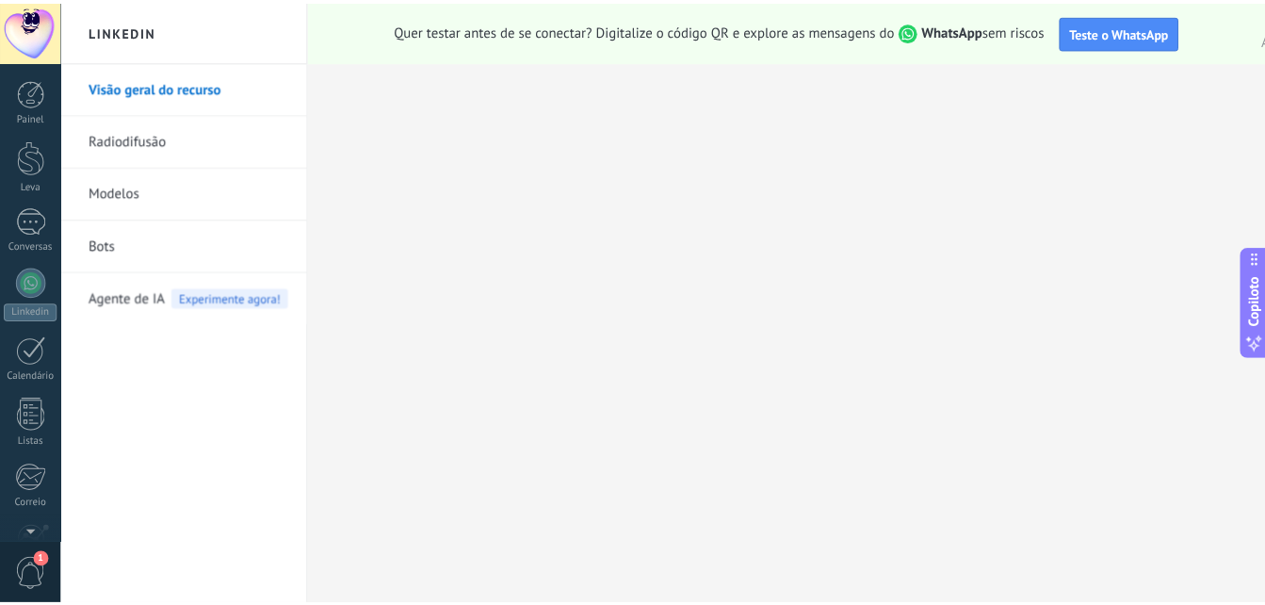
scroll to position [191, 0]
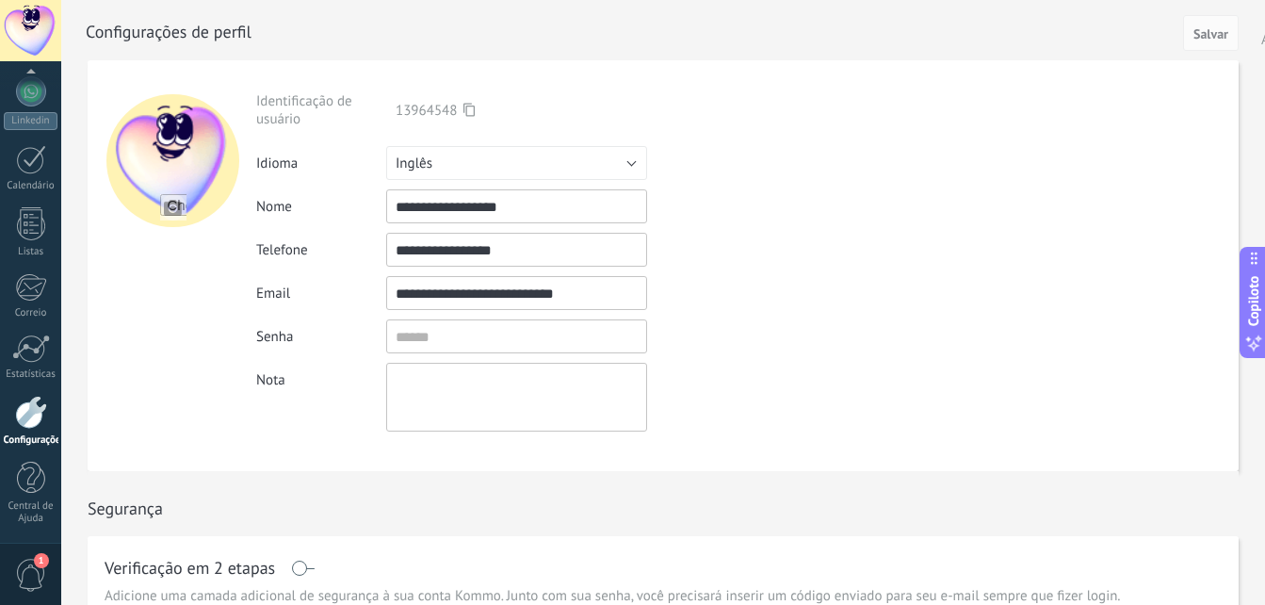
drag, startPoint x: 446, startPoint y: 251, endPoint x: 578, endPoint y: 264, distance: 133.4
click at [574, 264] on input "**********" at bounding box center [516, 250] width 261 height 34
type input "**********"
click at [1204, 32] on span "Salvar" at bounding box center [1210, 33] width 35 height 13
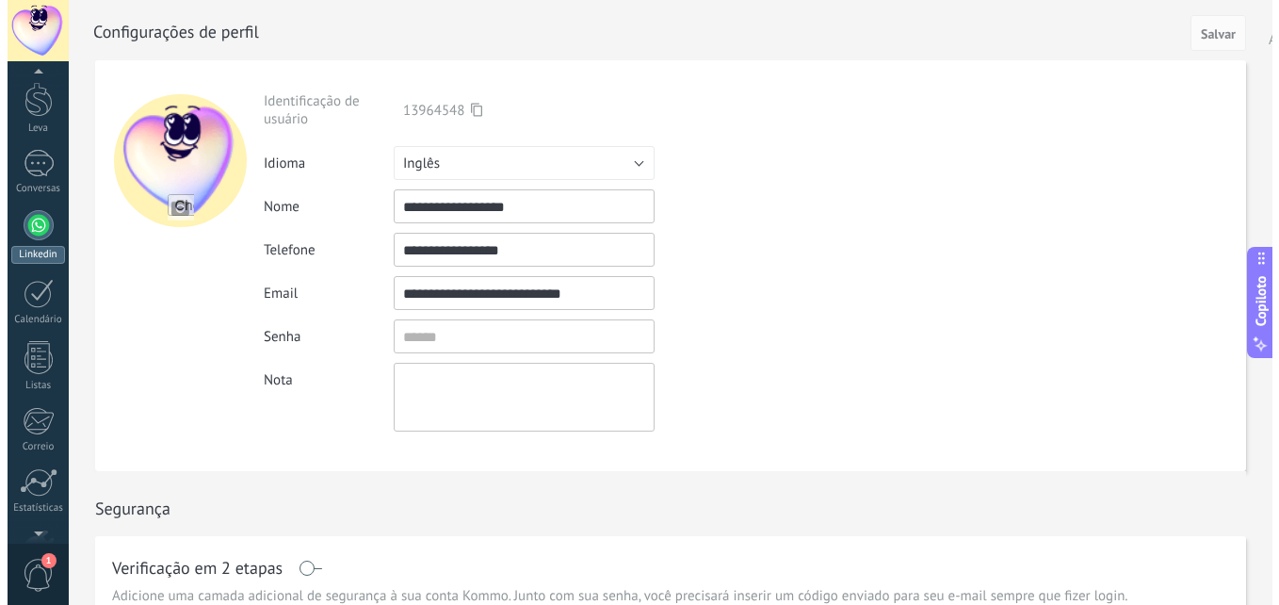
scroll to position [0, 0]
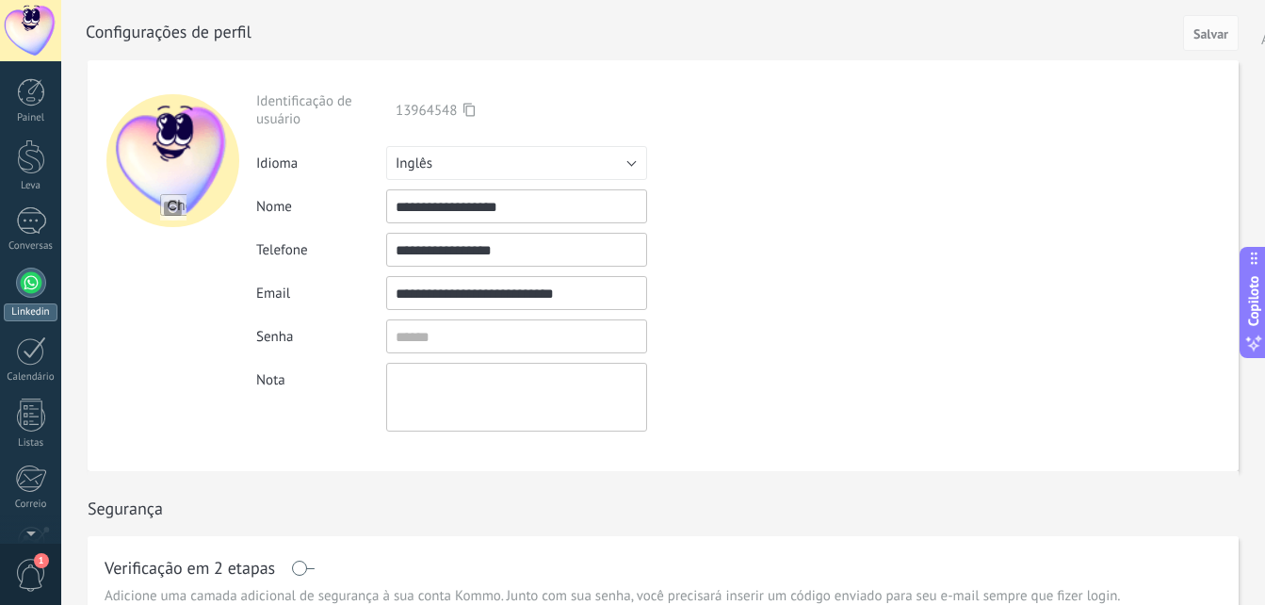
click at [31, 288] on div at bounding box center [31, 282] width 30 height 30
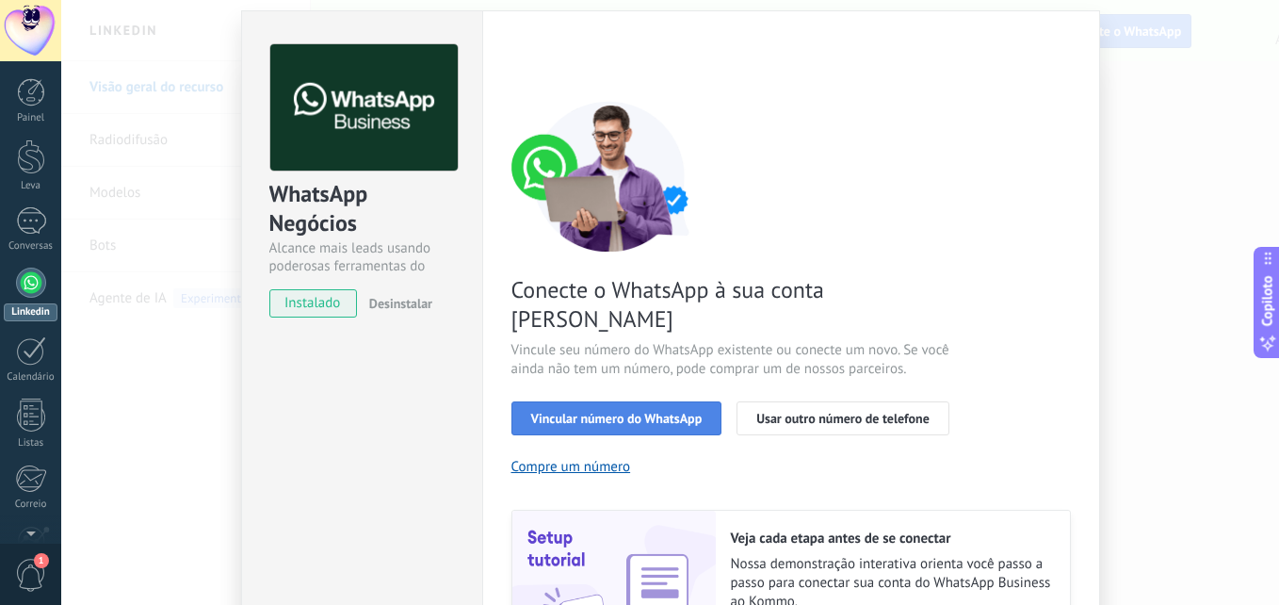
scroll to position [94, 0]
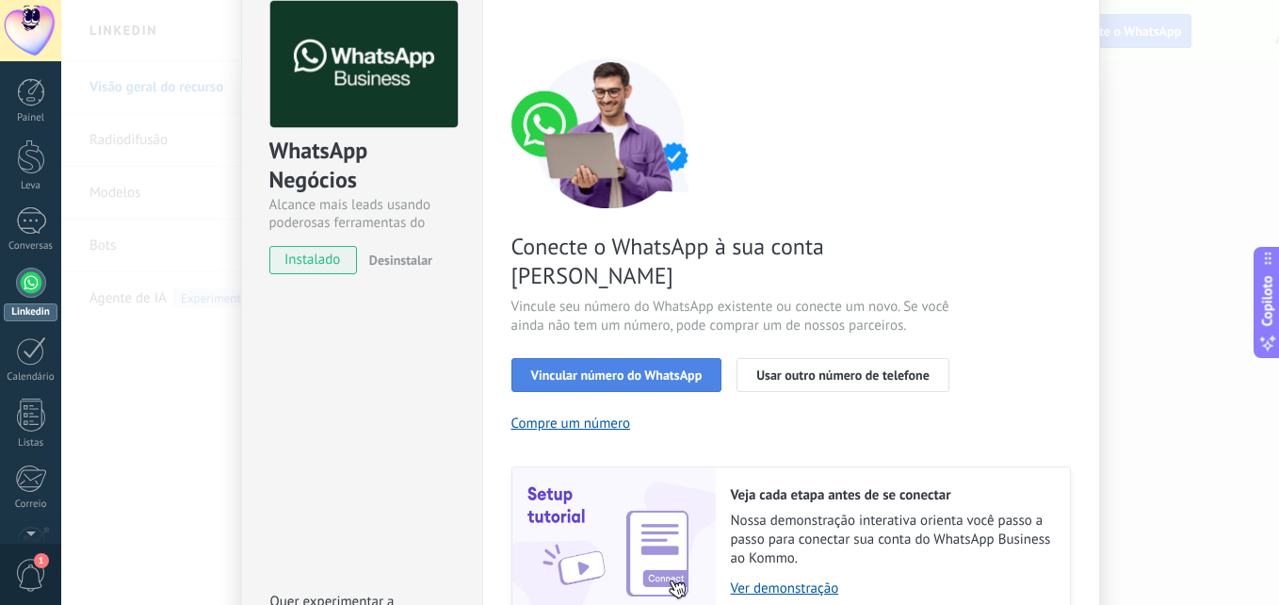
click at [692, 368] on span "Vincular número do WhatsApp" at bounding box center [616, 374] width 171 height 13
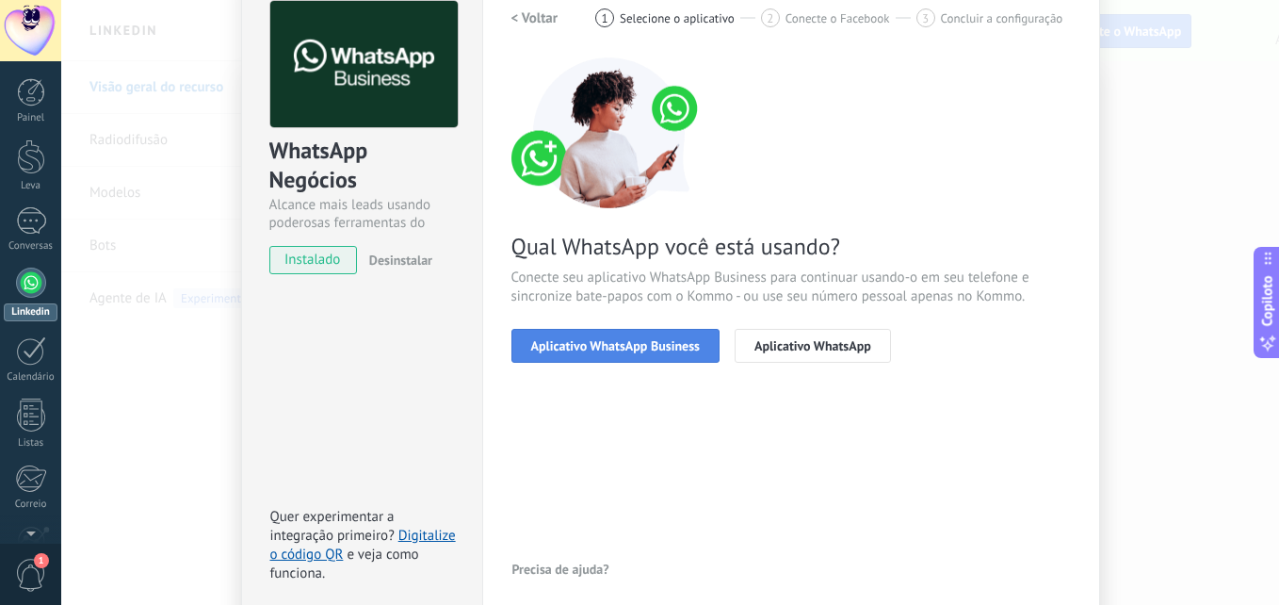
click at [695, 355] on button "Aplicativo WhatsApp Business" at bounding box center [615, 346] width 208 height 34
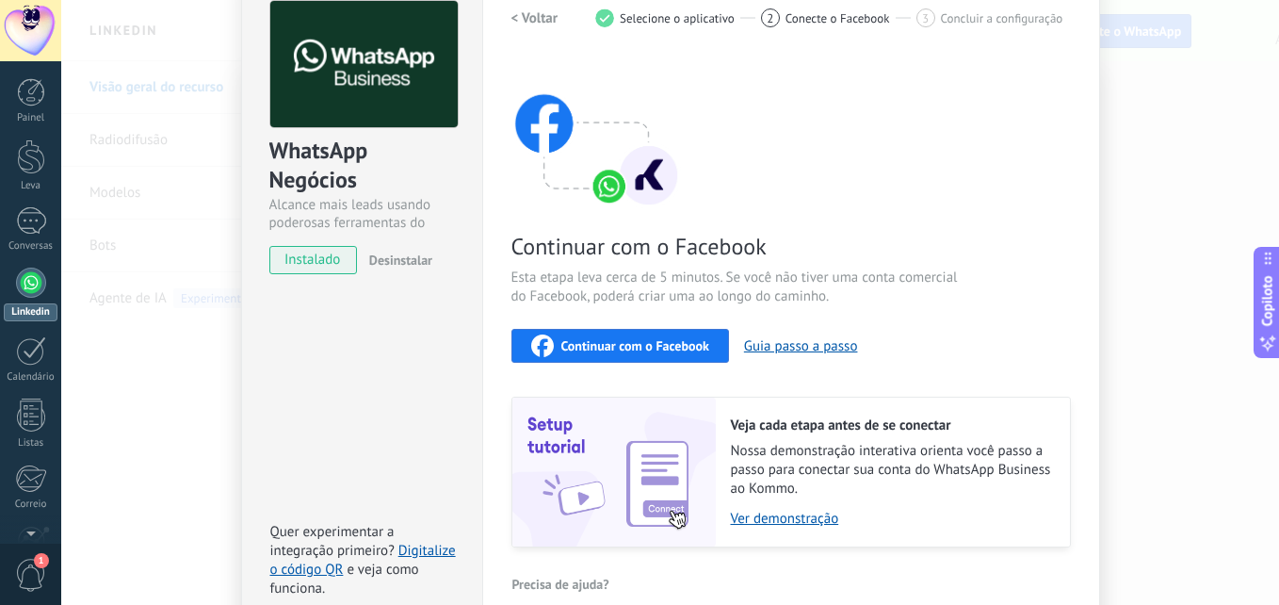
click at [525, 16] on h2 "< Voltar" at bounding box center [534, 18] width 47 height 18
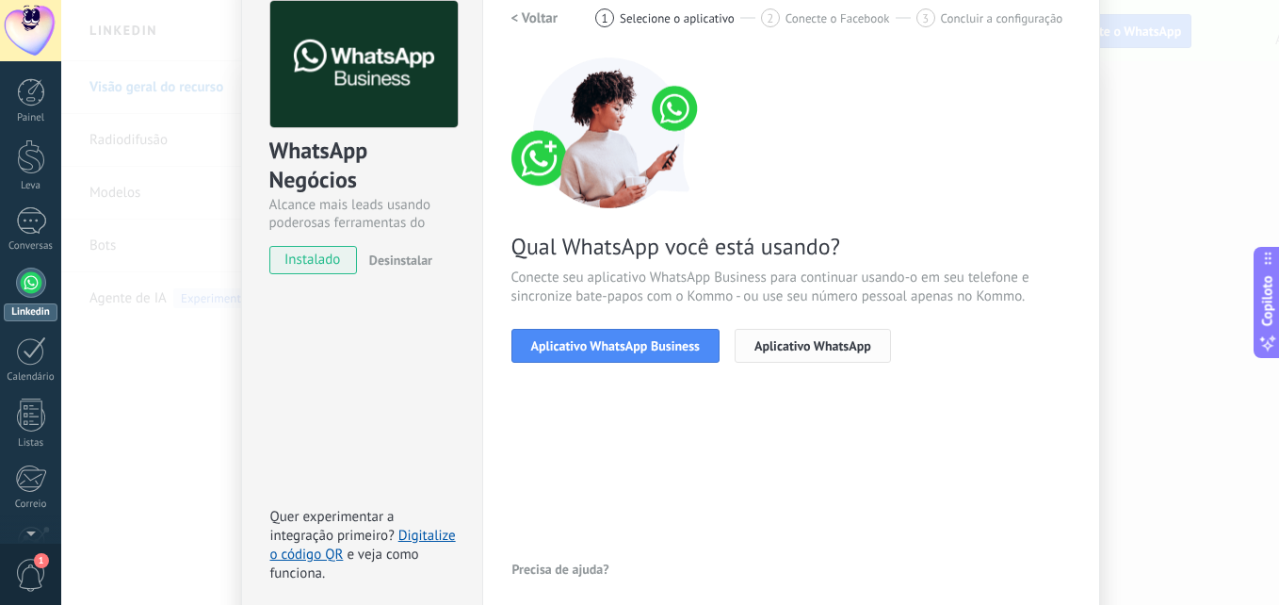
click at [762, 354] on button "Aplicativo WhatsApp" at bounding box center [813, 346] width 156 height 34
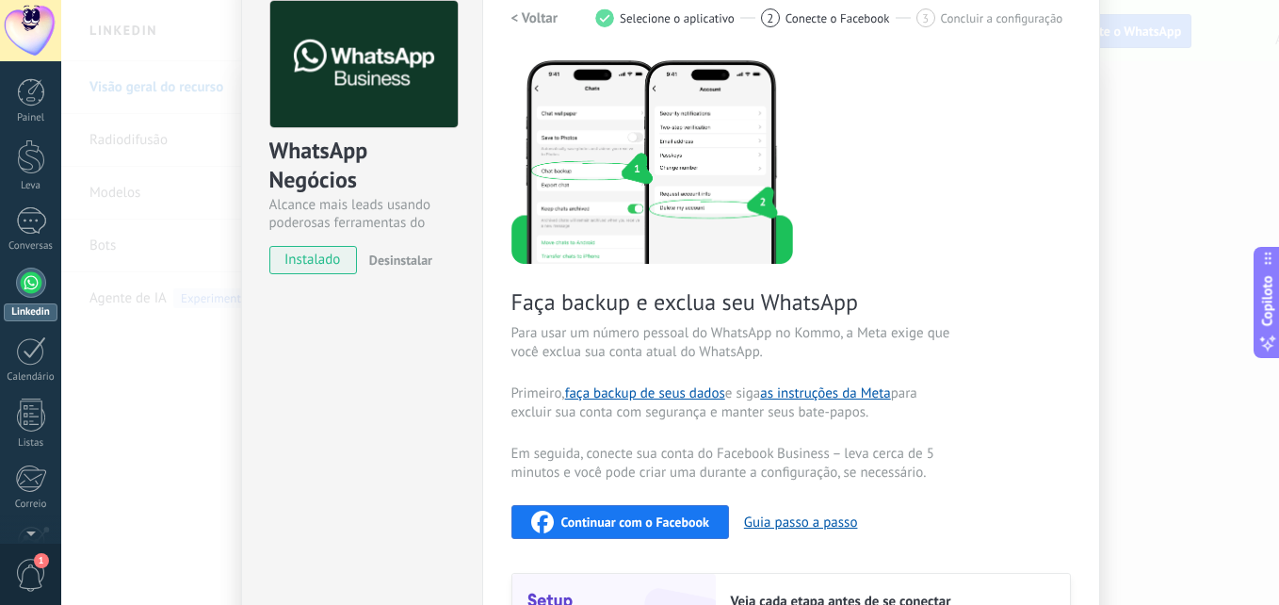
click at [546, 15] on h2 "< Voltar" at bounding box center [534, 18] width 47 height 18
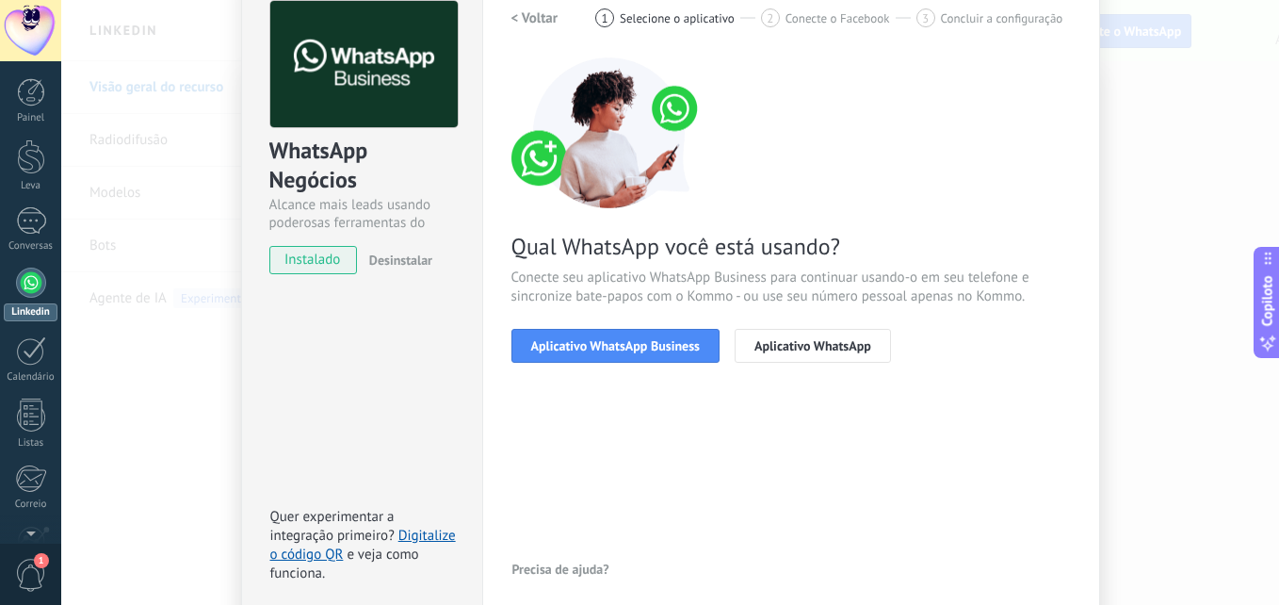
click at [600, 374] on div "< Voltar 1 Selecione o aplicativo 2 Conecte o Facebook 3 Concluir a configuraçã…" at bounding box center [790, 193] width 559 height 384
click at [601, 342] on span "Aplicativo WhatsApp Business" at bounding box center [615, 345] width 169 height 13
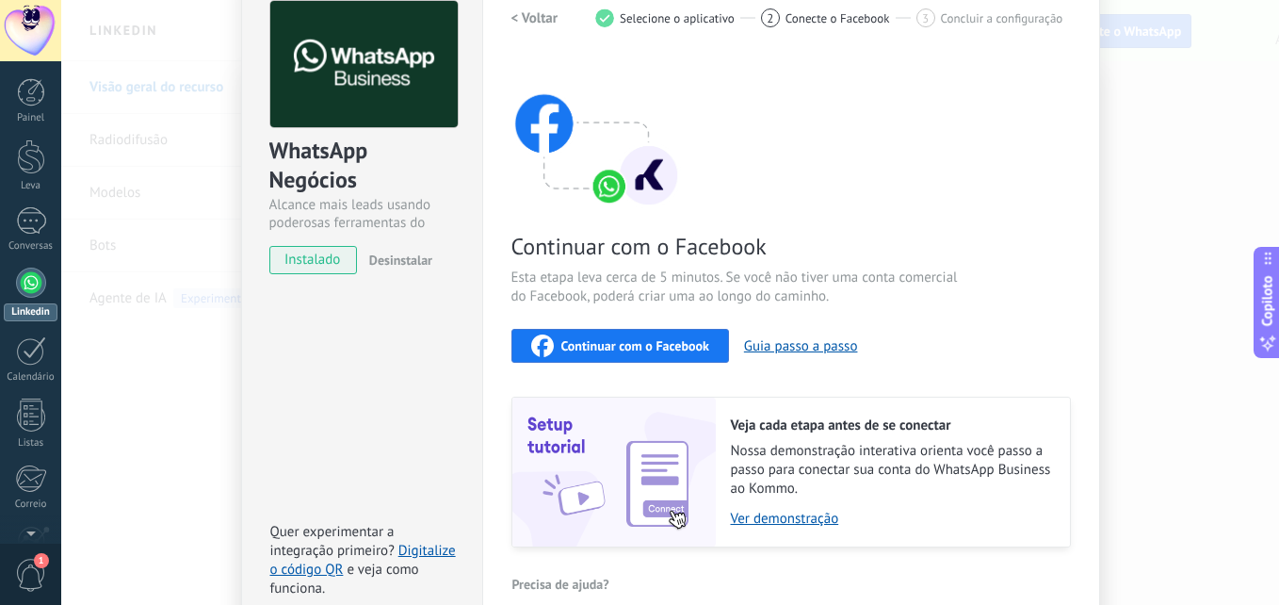
click at [600, 339] on span "Continuar com o Facebook" at bounding box center [635, 345] width 148 height 13
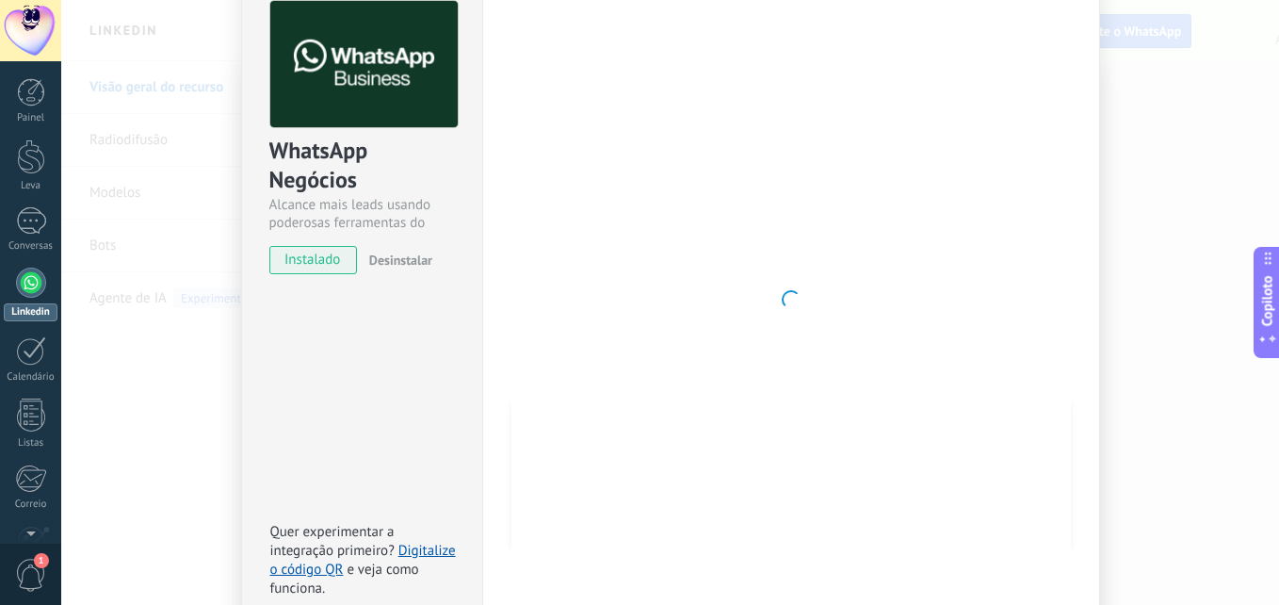
scroll to position [0, 0]
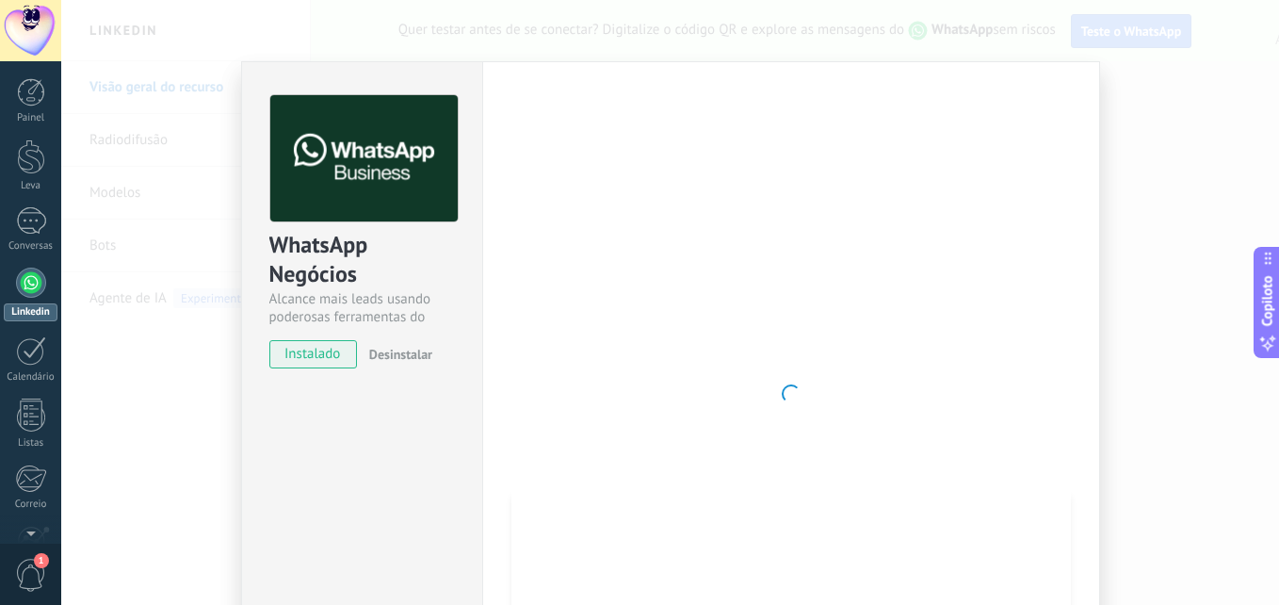
click at [155, 383] on div "WhatsApp Negócios Alcance mais leads usando poderosas ferramentas do WhatsApp I…" at bounding box center [670, 302] width 1218 height 605
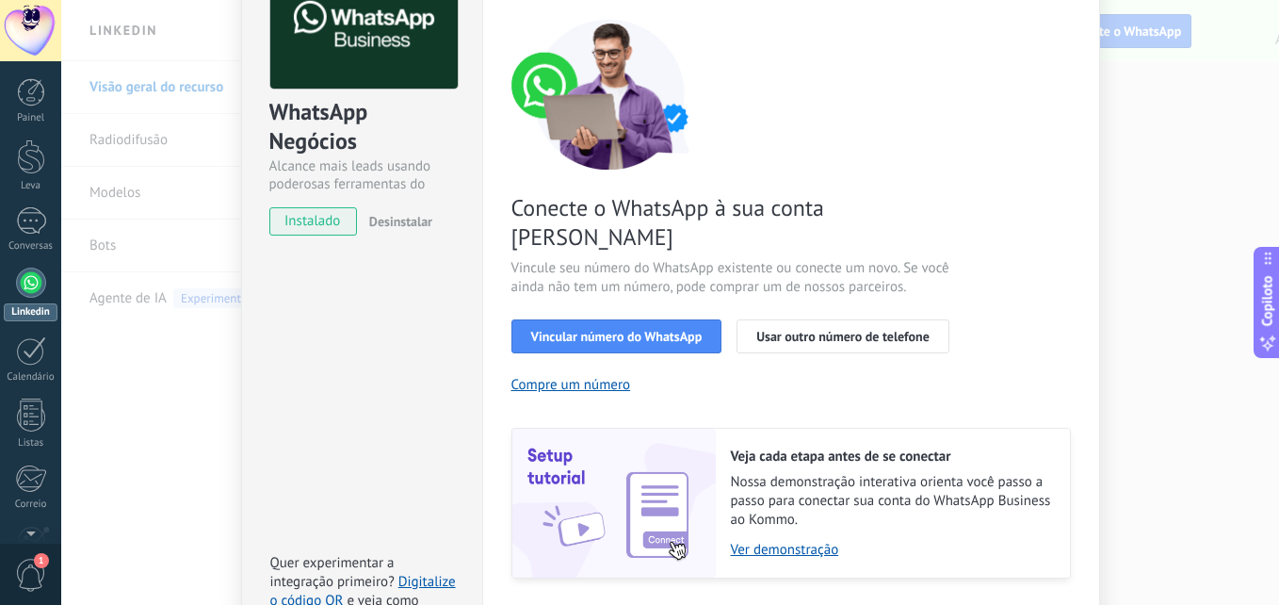
scroll to position [232, 0]
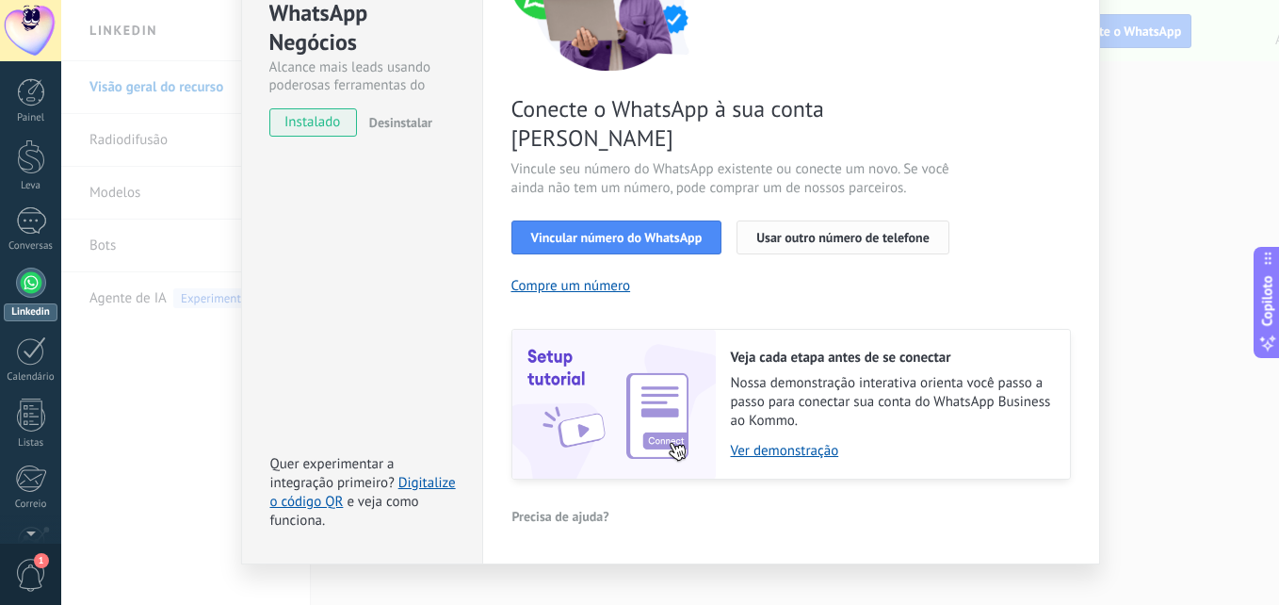
click at [849, 220] on button "Usar outro número de telefone" at bounding box center [843, 237] width 213 height 34
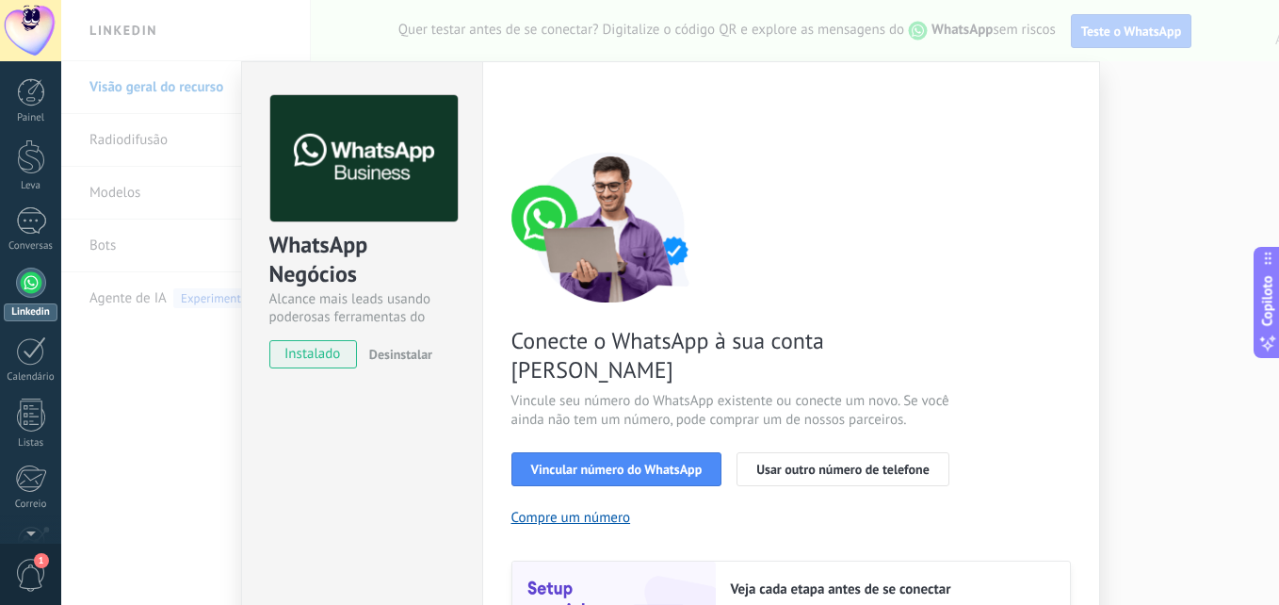
click at [1097, 156] on div "WhatsApp Negócios Alcance mais leads usando poderosas ferramentas do WhatsApp I…" at bounding box center [670, 302] width 1218 height 605
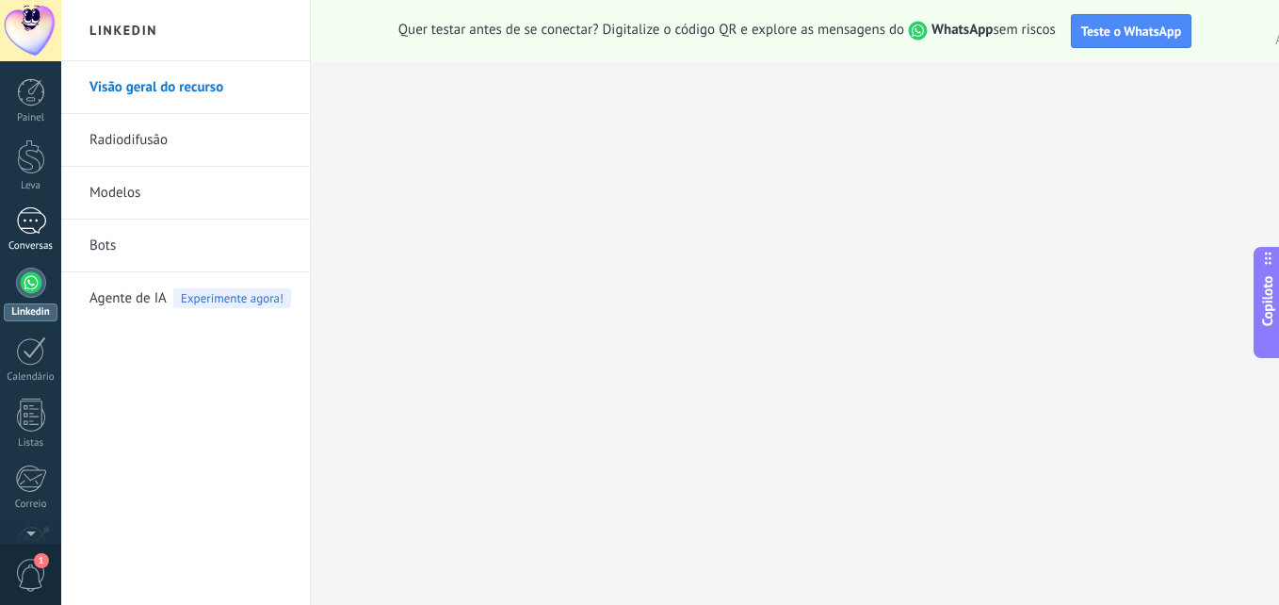
click at [41, 225] on div at bounding box center [31, 220] width 30 height 27
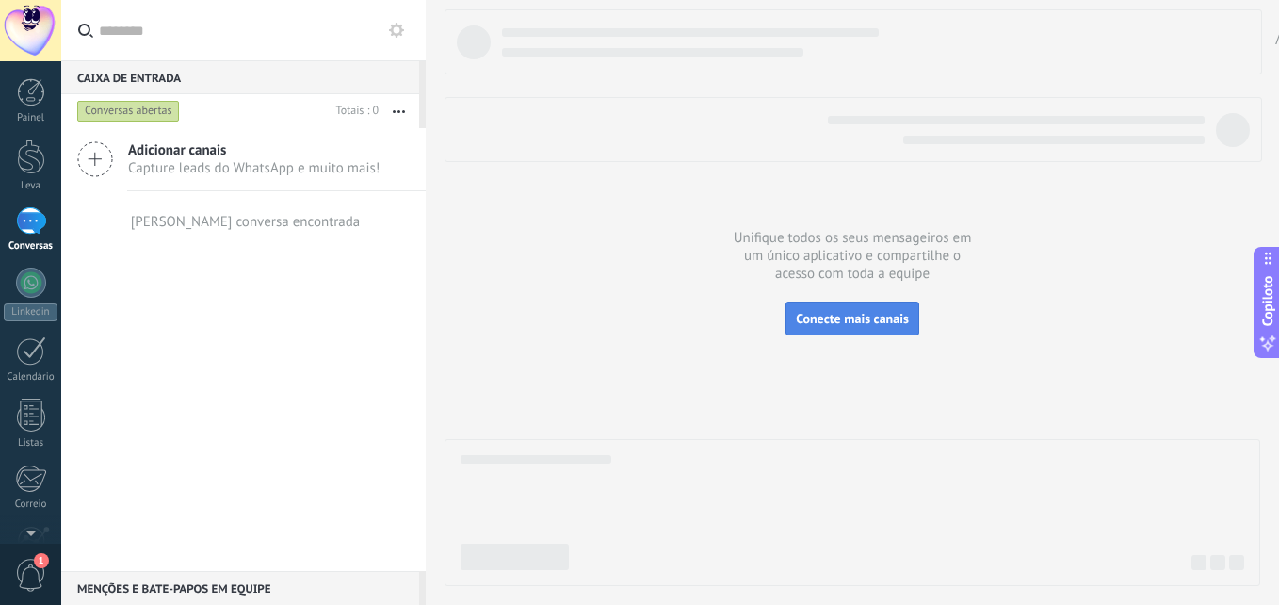
click at [835, 317] on span "Conecte mais canais" at bounding box center [852, 318] width 113 height 17
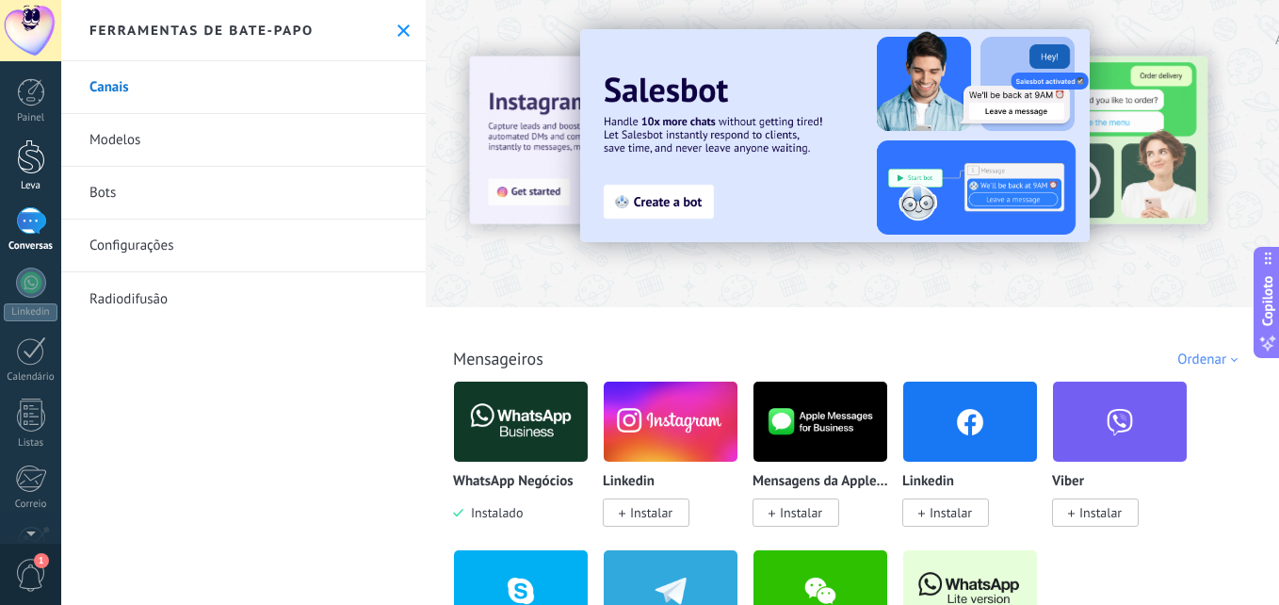
click at [36, 154] on div at bounding box center [31, 156] width 28 height 35
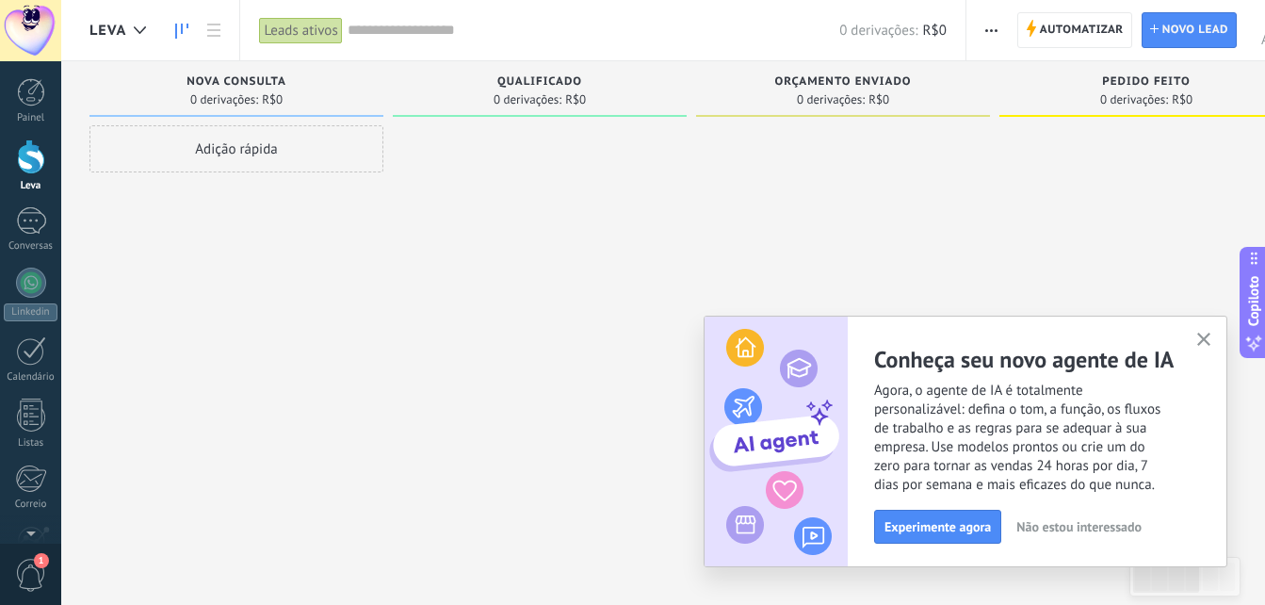
click at [309, 170] on div "Adição rápida" at bounding box center [236, 148] width 294 height 47
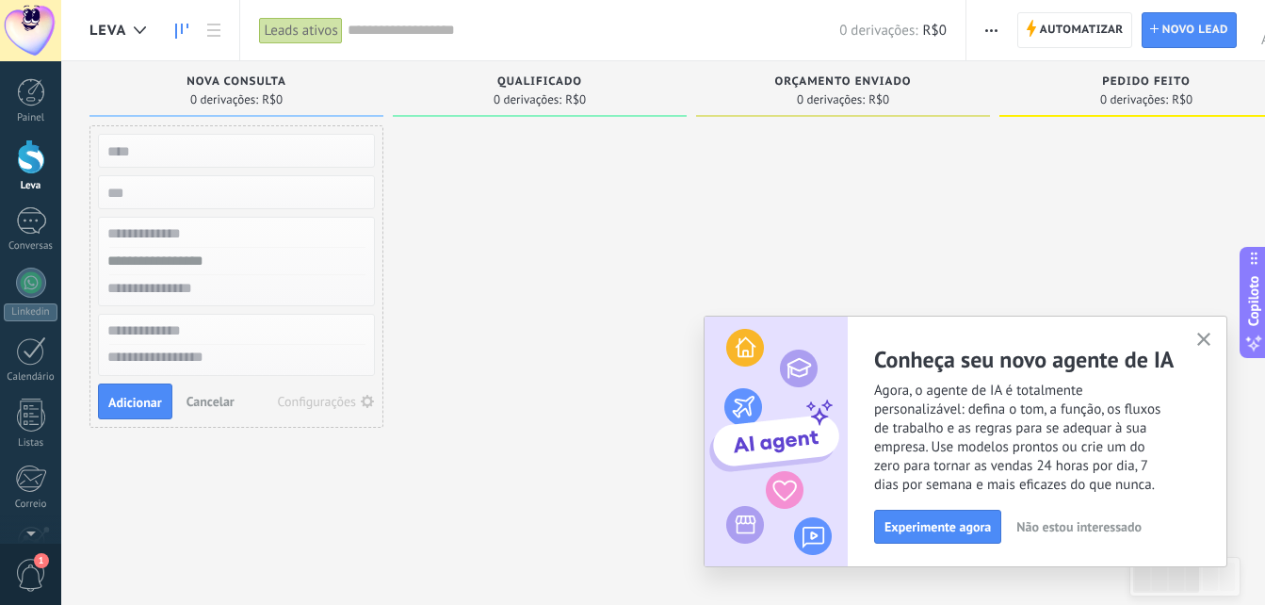
click at [461, 205] on div at bounding box center [540, 304] width 294 height 359
click at [53, 114] on div "Painel" at bounding box center [31, 118] width 55 height 12
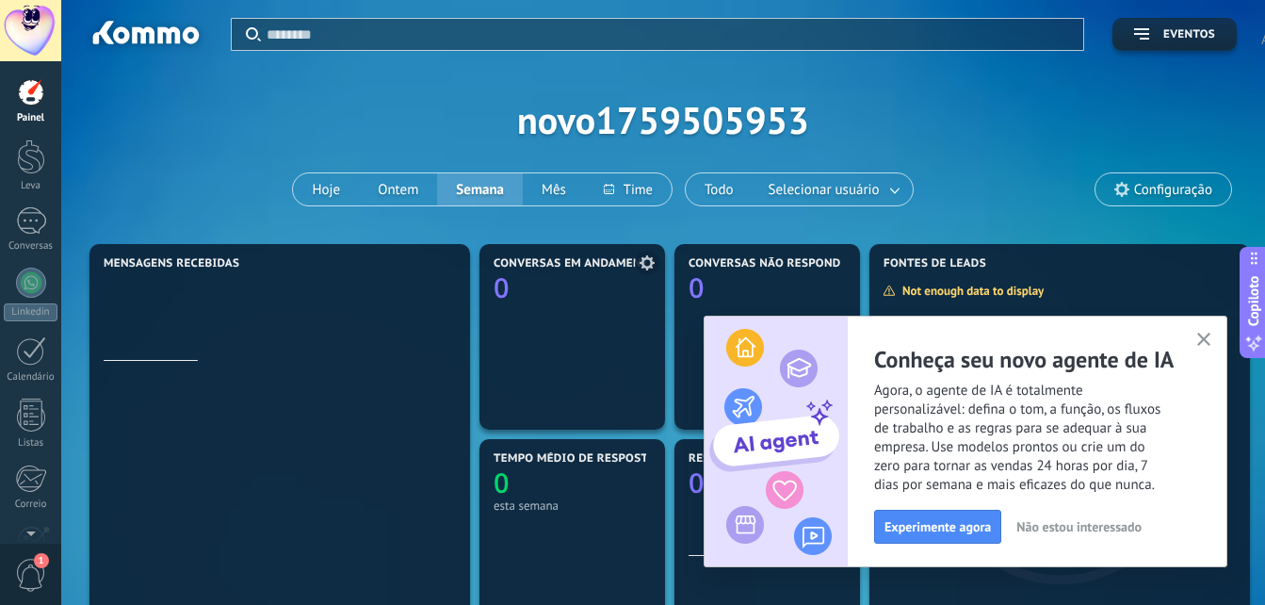
scroll to position [126, 0]
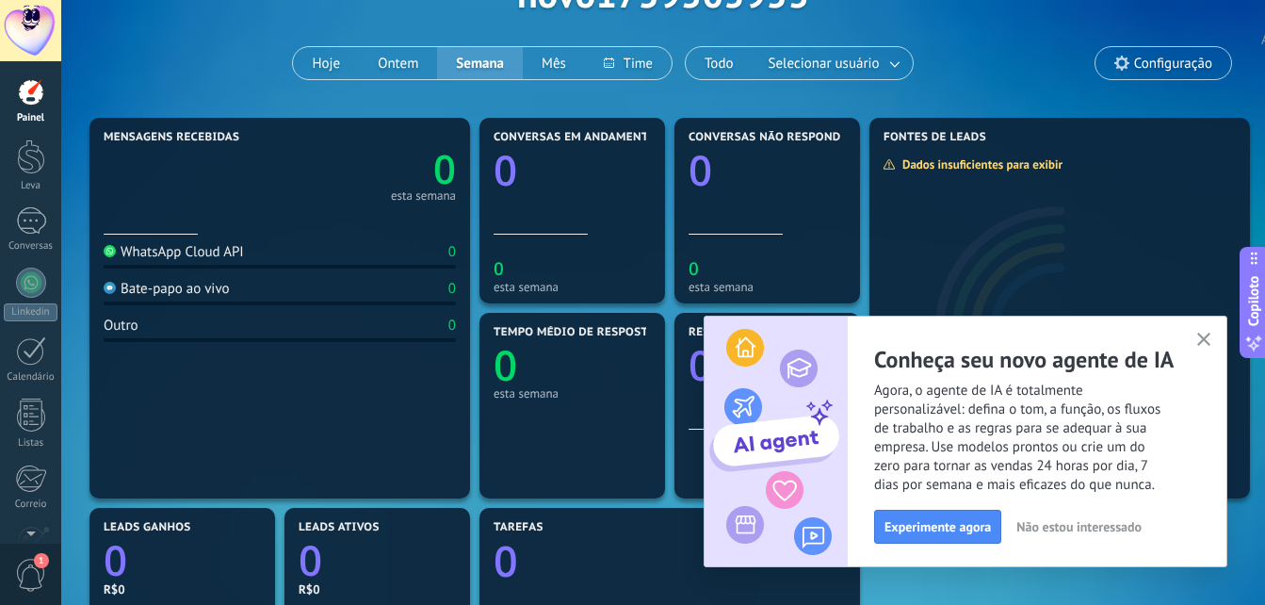
click at [1204, 346] on icon "button" at bounding box center [1204, 339] width 14 height 14
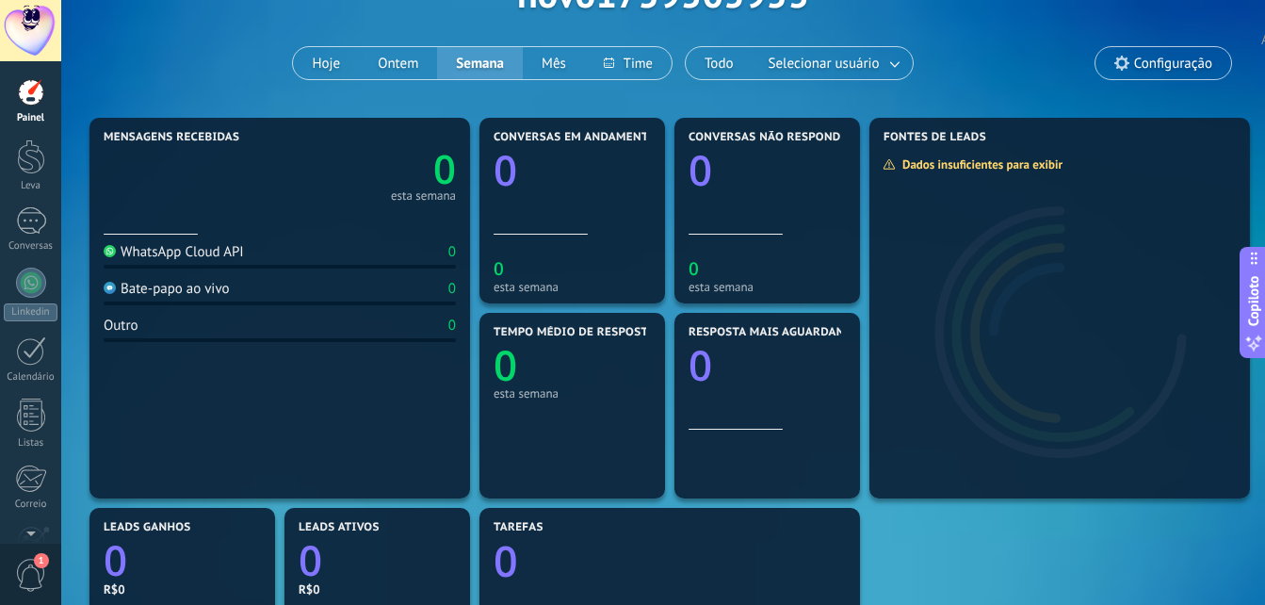
scroll to position [0, 0]
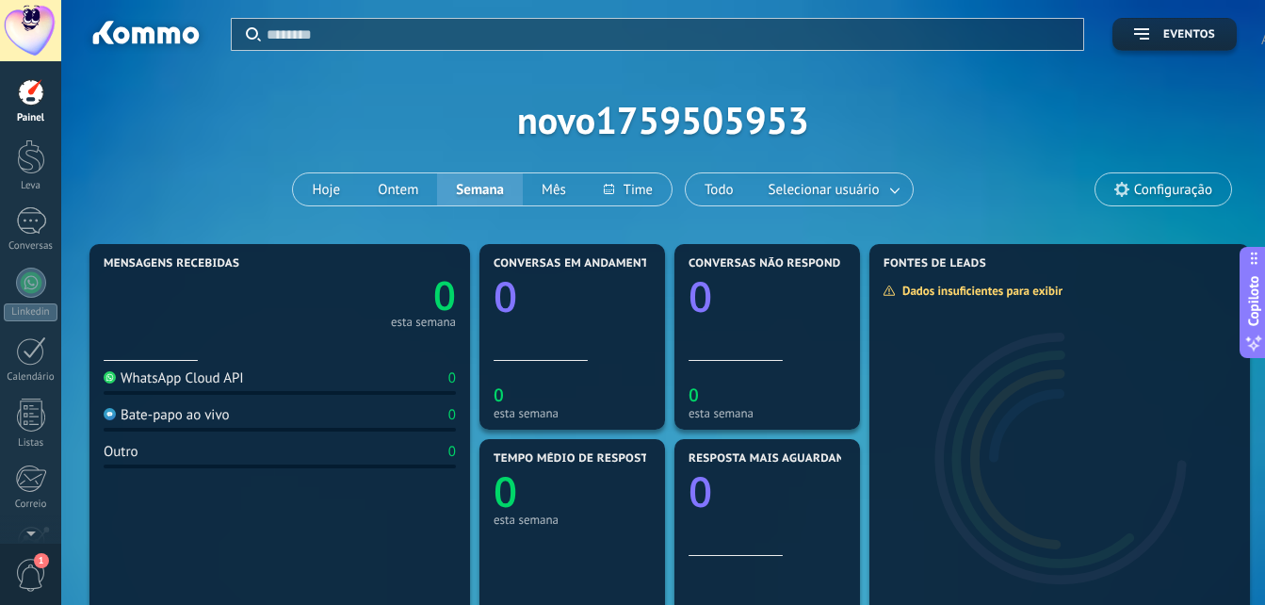
click at [664, 100] on div "Apply Eventos novo1759505953 Hoje Ontem Semana Mês Todo Selecionar usuário Conf…" at bounding box center [662, 119] width 1147 height 239
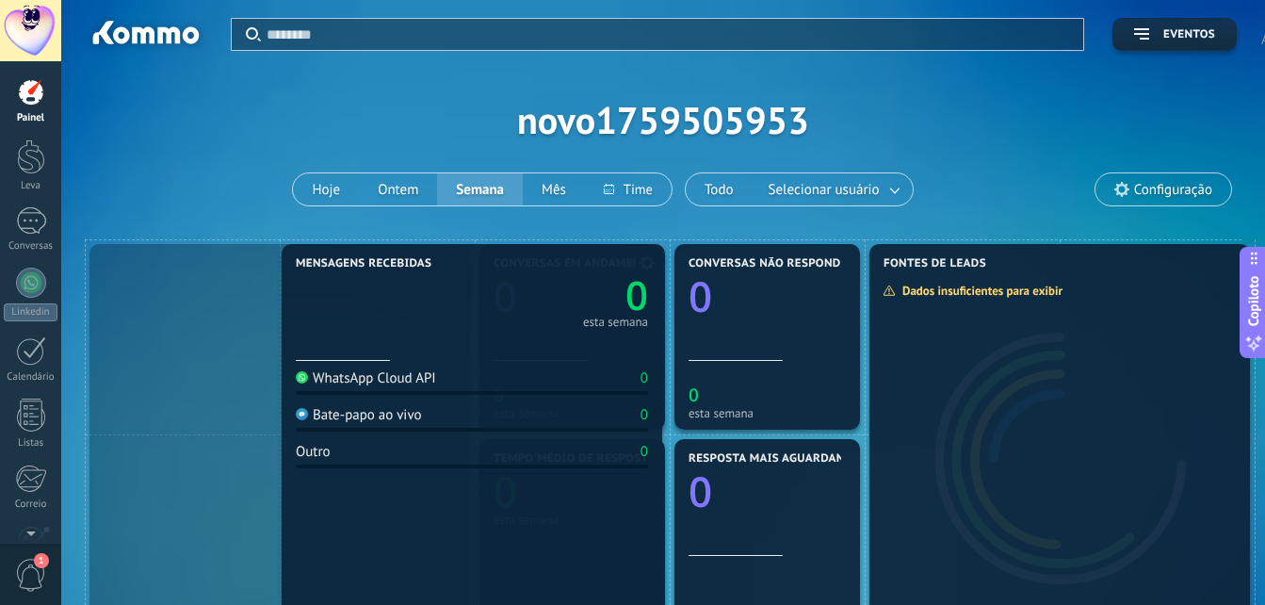
drag, startPoint x: 388, startPoint y: 382, endPoint x: 501, endPoint y: 376, distance: 113.2
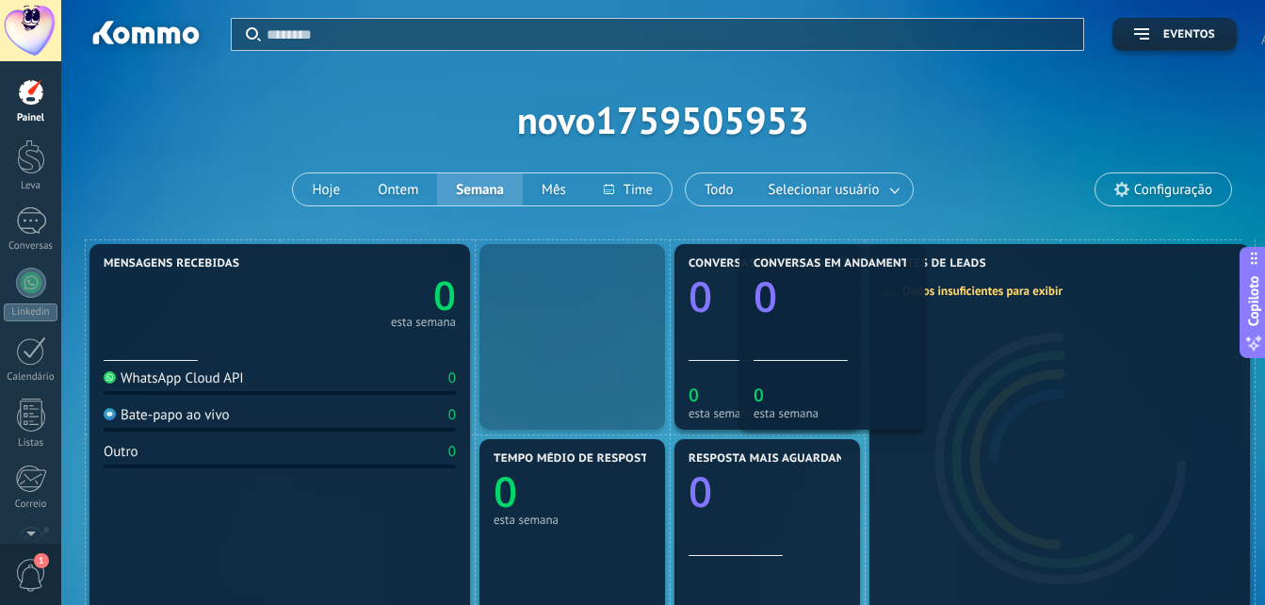
drag, startPoint x: 535, startPoint y: 370, endPoint x: 794, endPoint y: 360, distance: 259.2
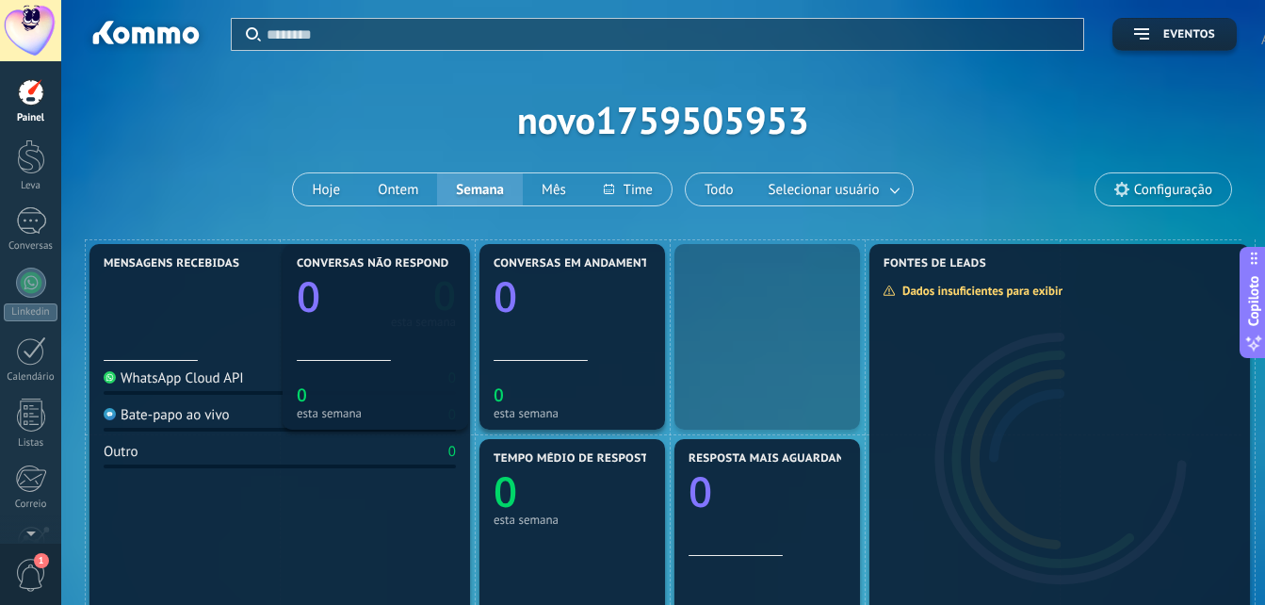
drag, startPoint x: 794, startPoint y: 360, endPoint x: 400, endPoint y: 304, distance: 397.6
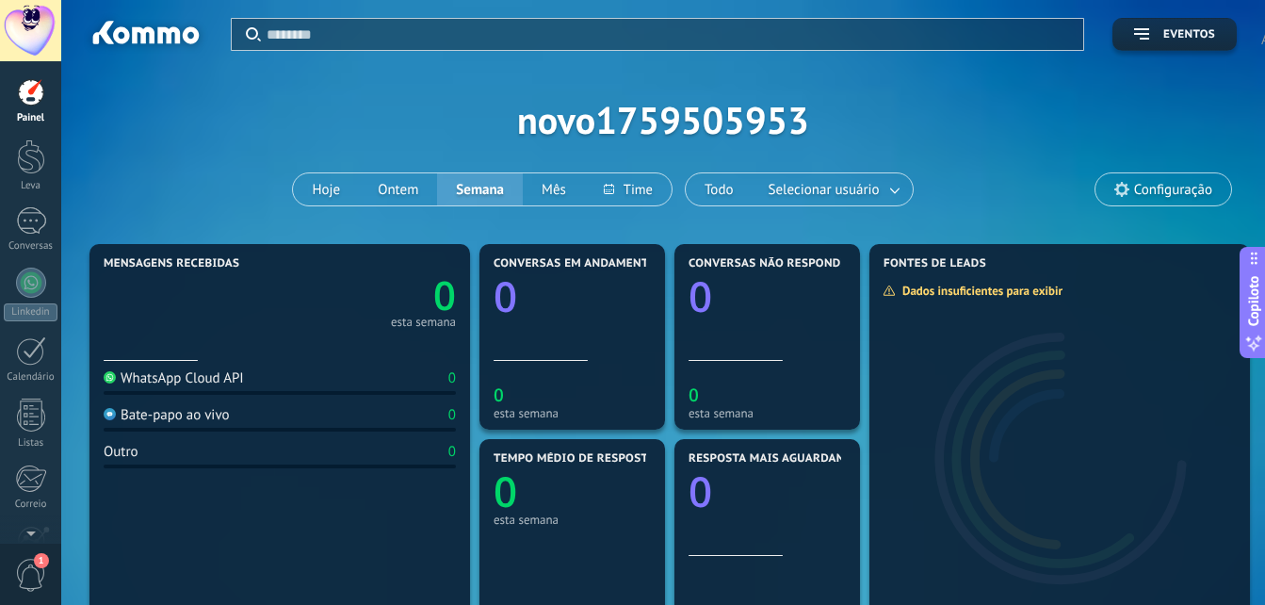
click at [110, 43] on div at bounding box center [145, 36] width 122 height 32
click at [148, 33] on div at bounding box center [145, 36] width 122 height 32
click at [26, 155] on div at bounding box center [31, 156] width 28 height 35
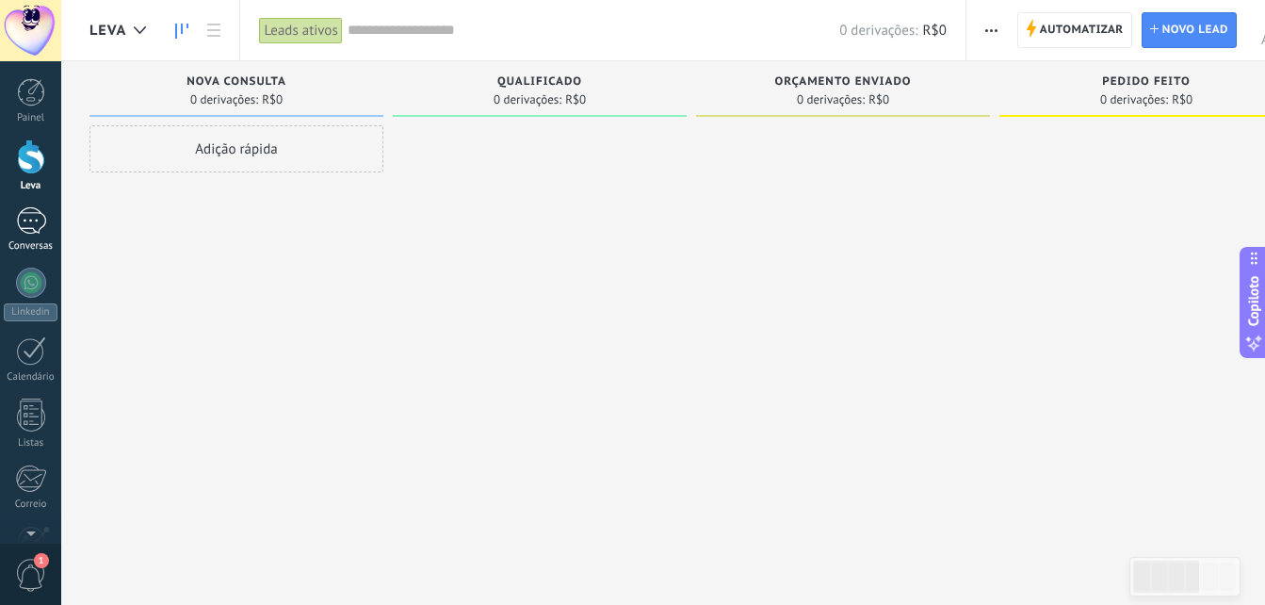
click at [39, 223] on div at bounding box center [31, 220] width 30 height 27
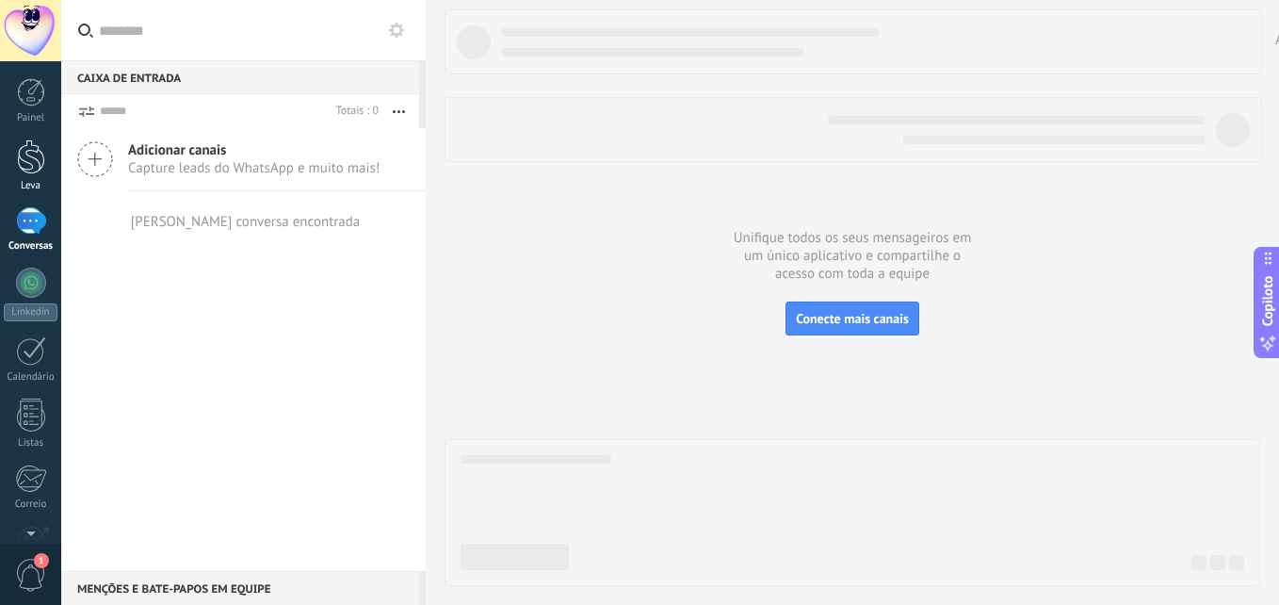
click at [32, 173] on div at bounding box center [31, 156] width 28 height 35
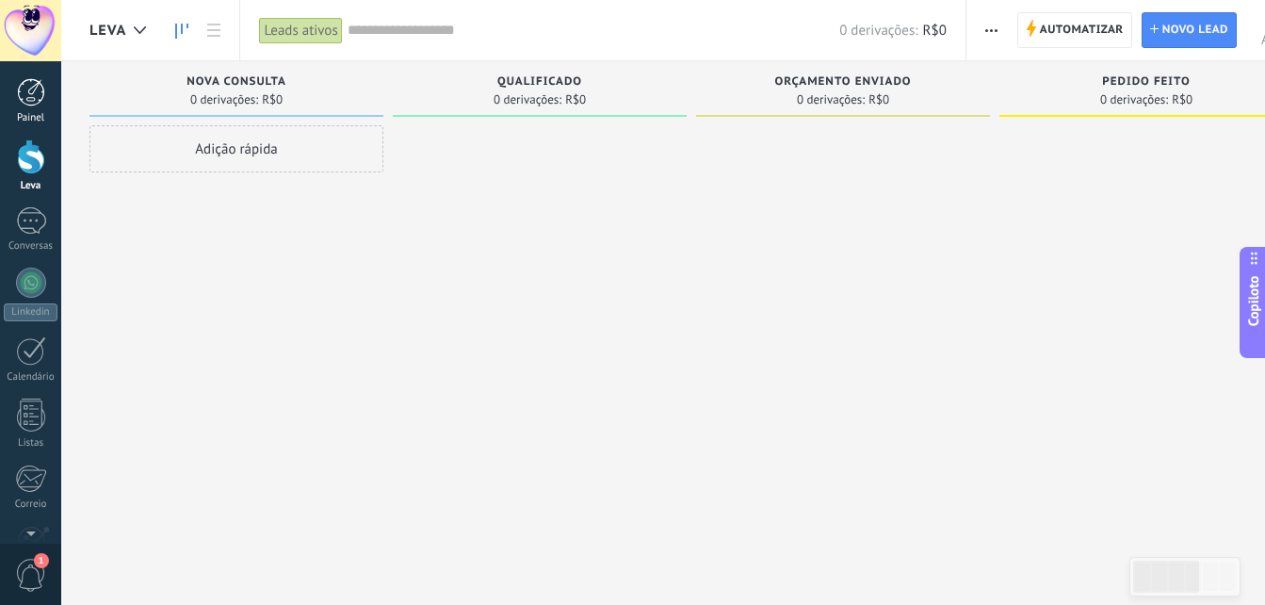
click at [23, 104] on div at bounding box center [31, 92] width 28 height 28
